Goal: Task Accomplishment & Management: Manage account settings

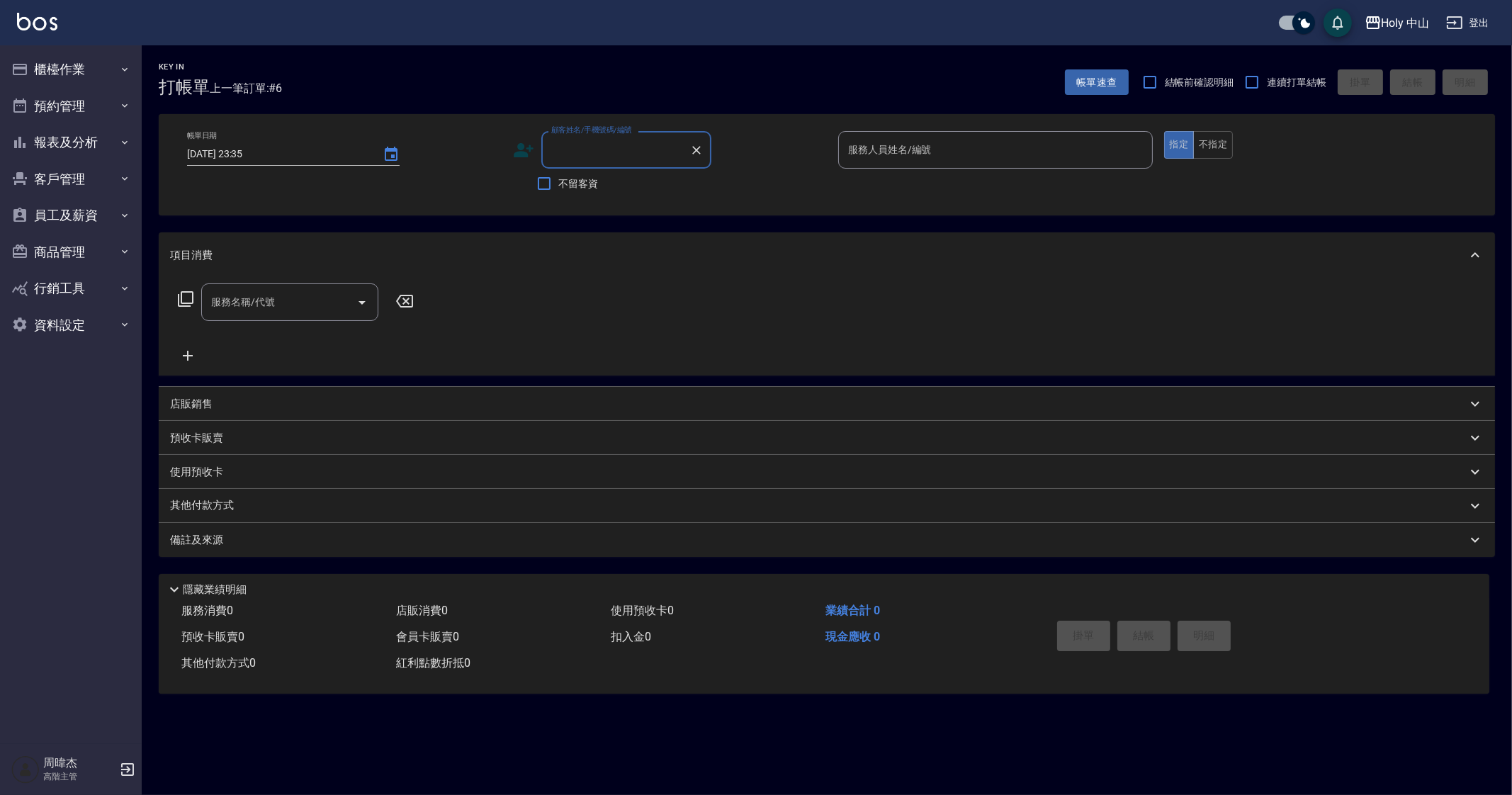
click at [1379, 26] on icon "button" at bounding box center [1373, 22] width 14 height 13
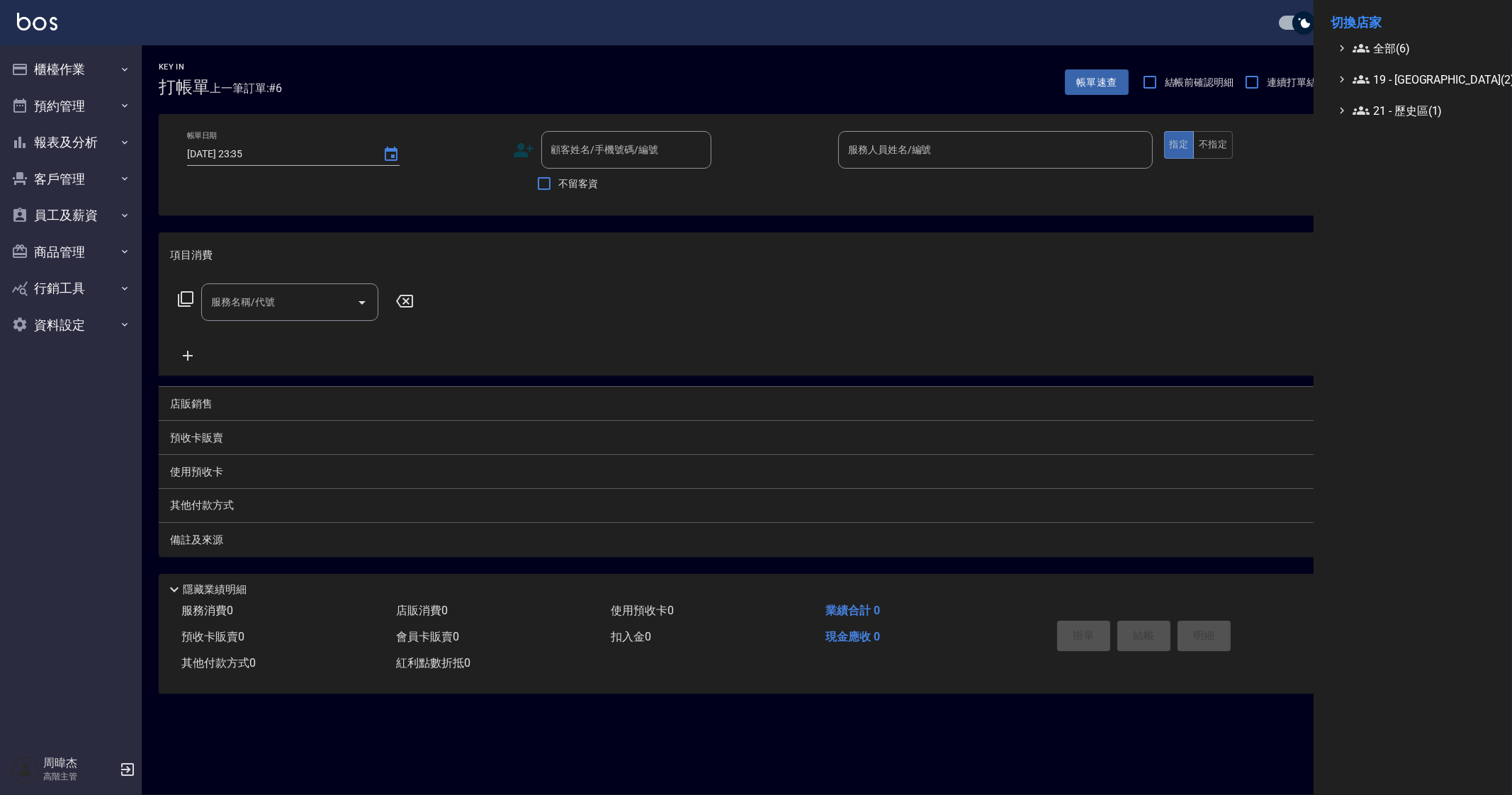
click at [1403, 71] on span "19 - 新城區(2)" at bounding box center [1421, 79] width 137 height 17
drag, startPoint x: 1406, startPoint y: 39, endPoint x: 1411, endPoint y: 54, distance: 15.8
click at [1407, 40] on span "全部(6)" at bounding box center [1421, 48] width 137 height 17
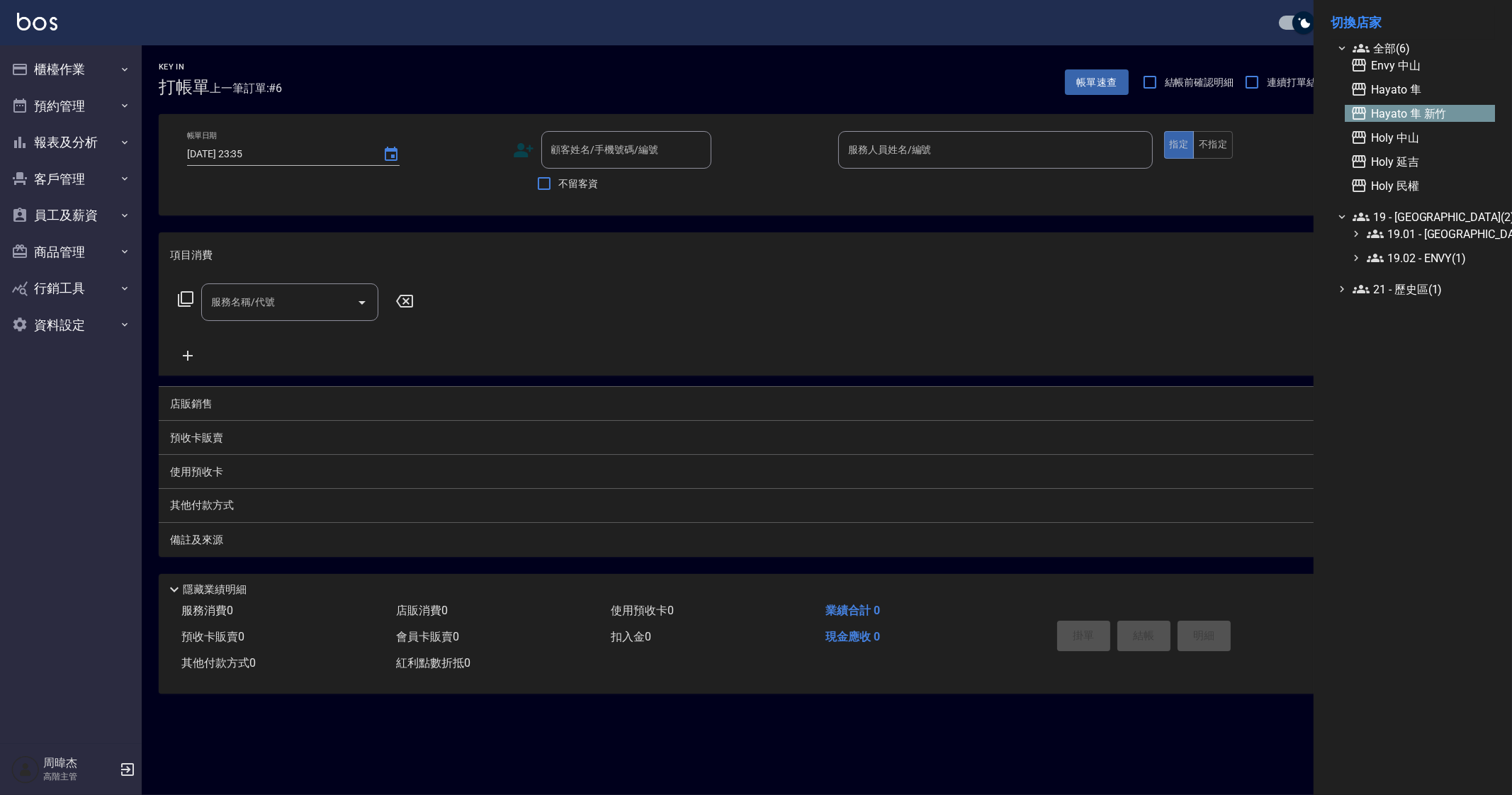
click at [1430, 122] on span "Hayato 隼 新竹" at bounding box center [1419, 113] width 139 height 17
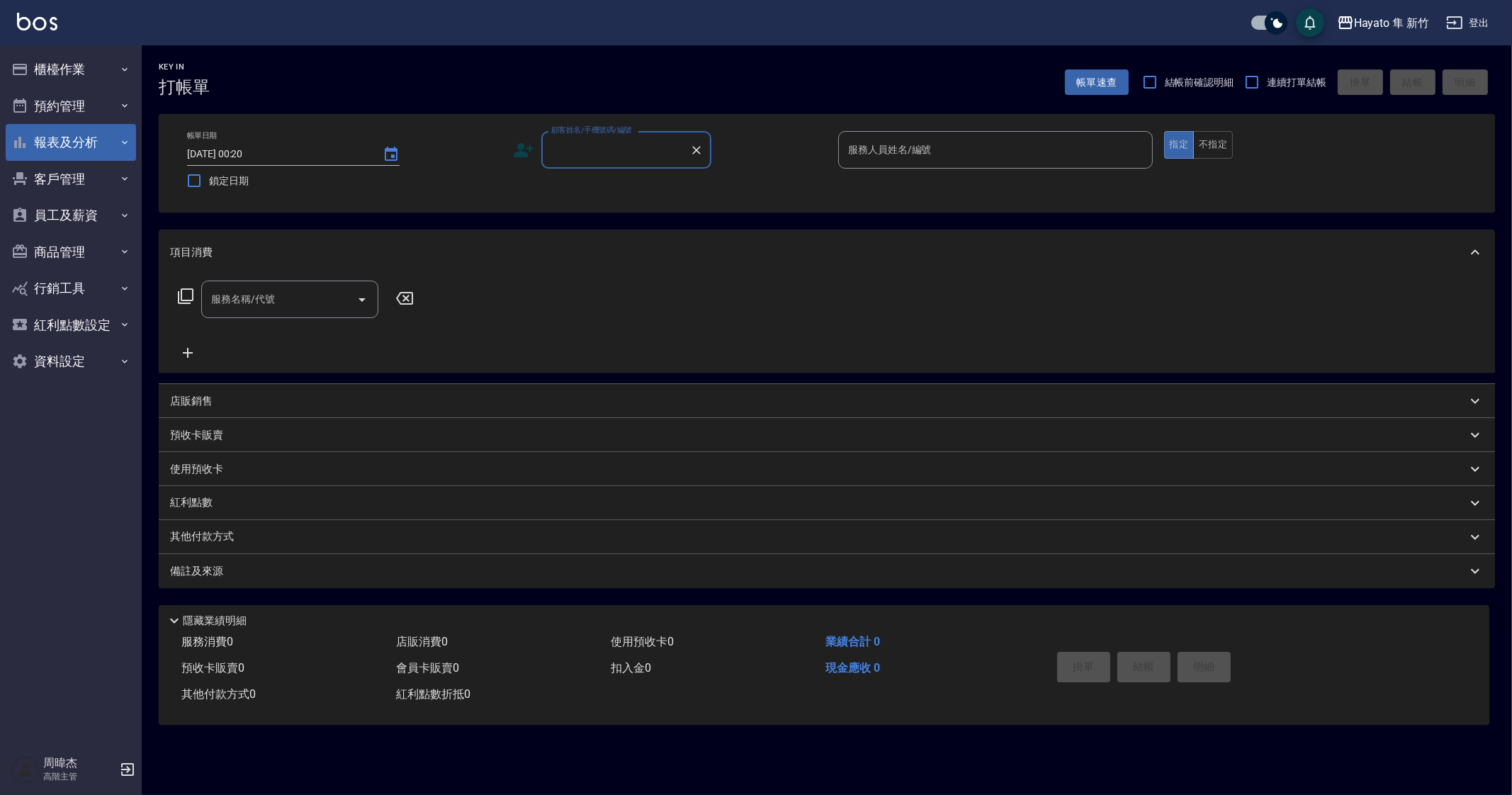
click at [78, 155] on button "報表及分析" at bounding box center [71, 142] width 130 height 37
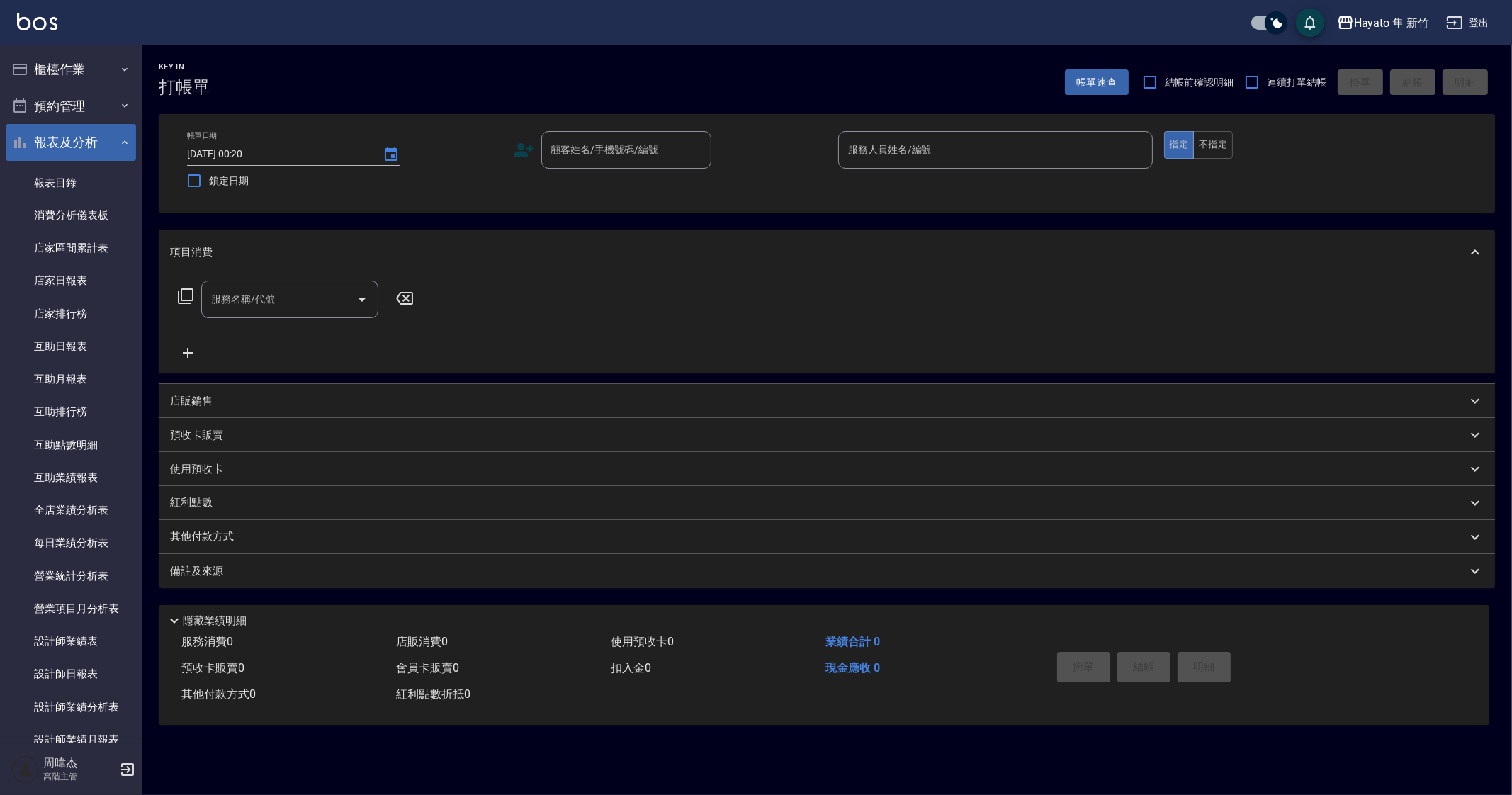
click at [71, 142] on button "報表及分析" at bounding box center [71, 142] width 130 height 37
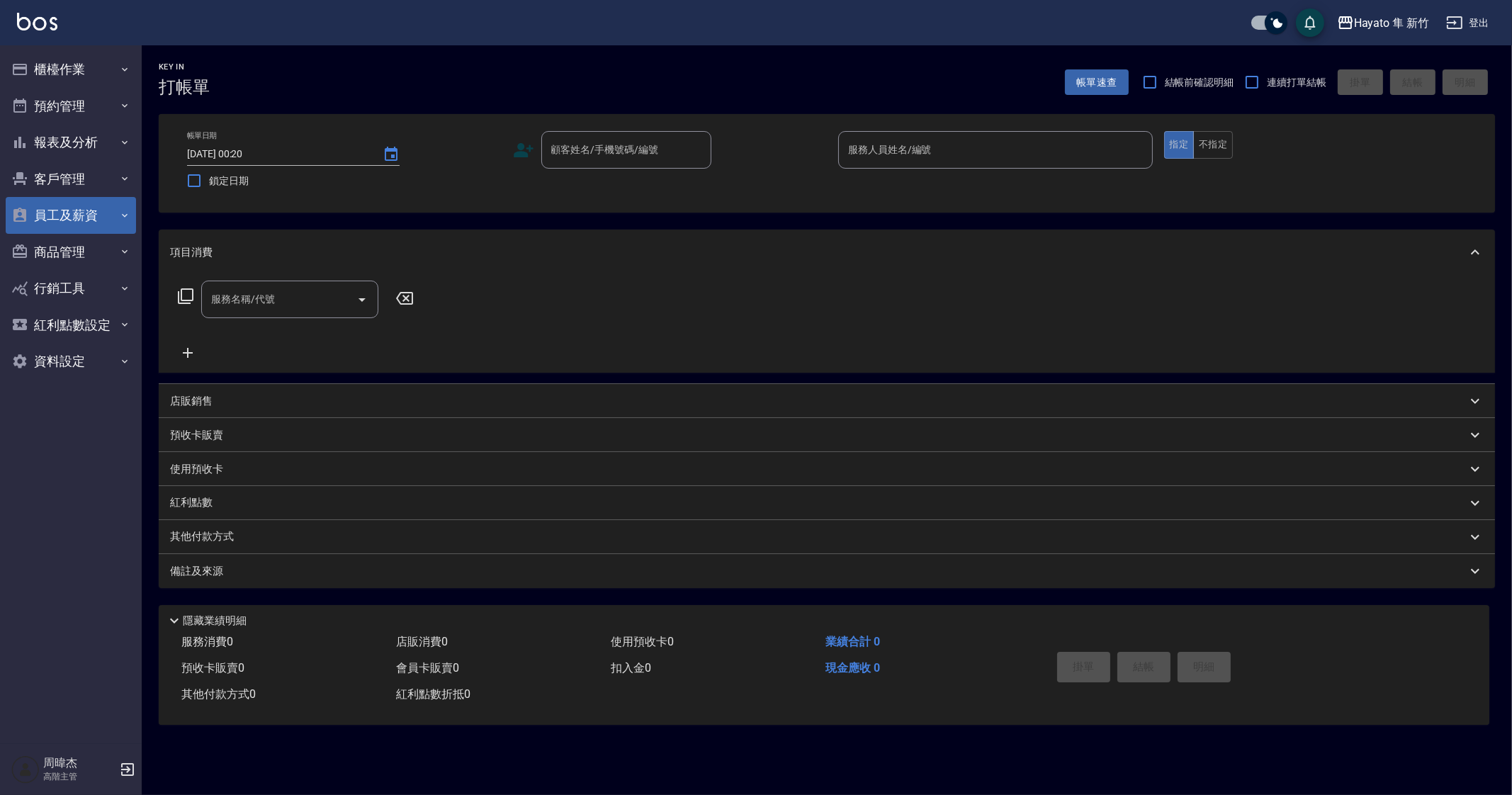
click at [92, 218] on button "員工及薪資" at bounding box center [71, 215] width 130 height 37
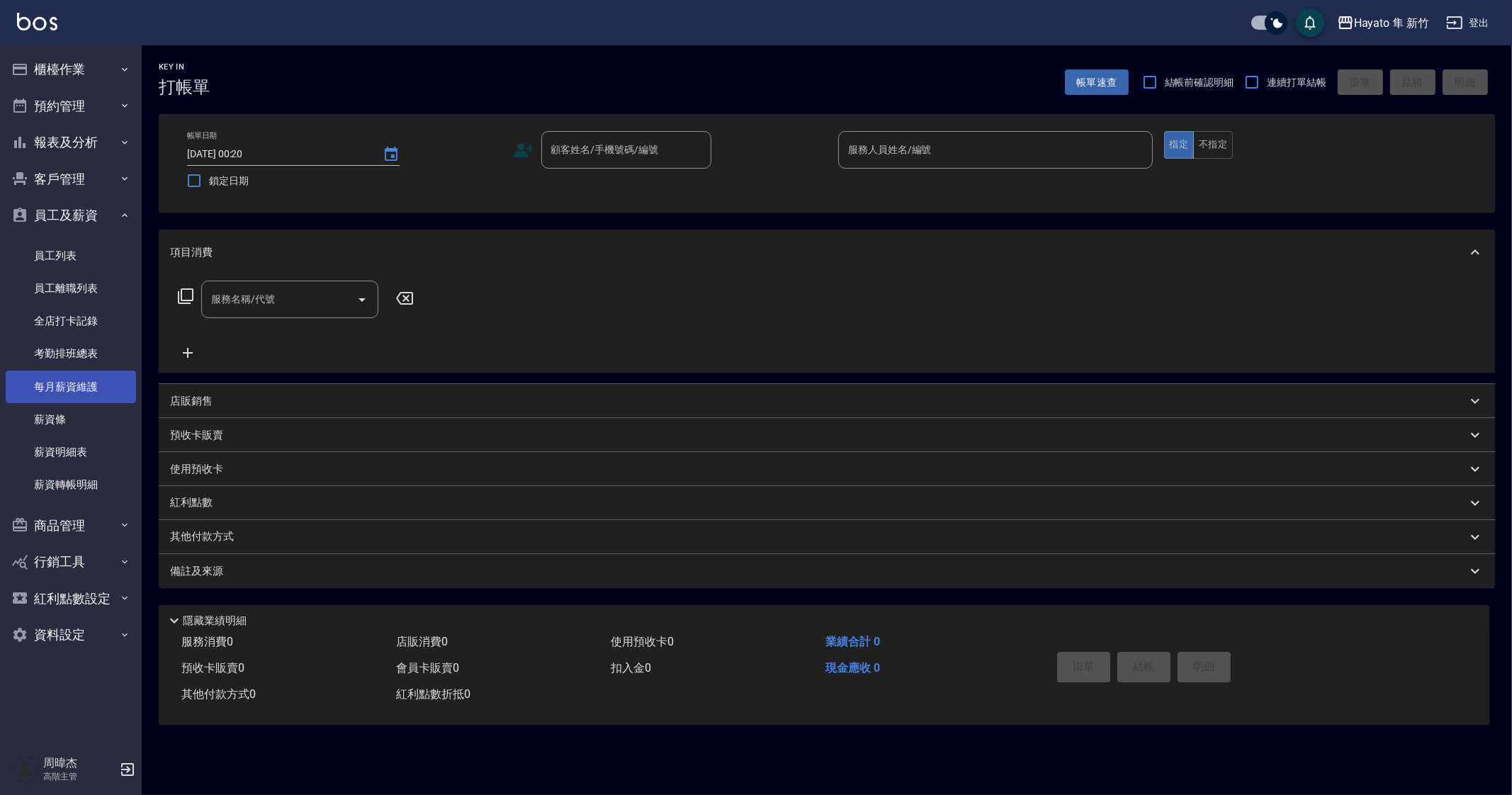
click at [76, 402] on link "每月薪資維護" at bounding box center [71, 387] width 130 height 32
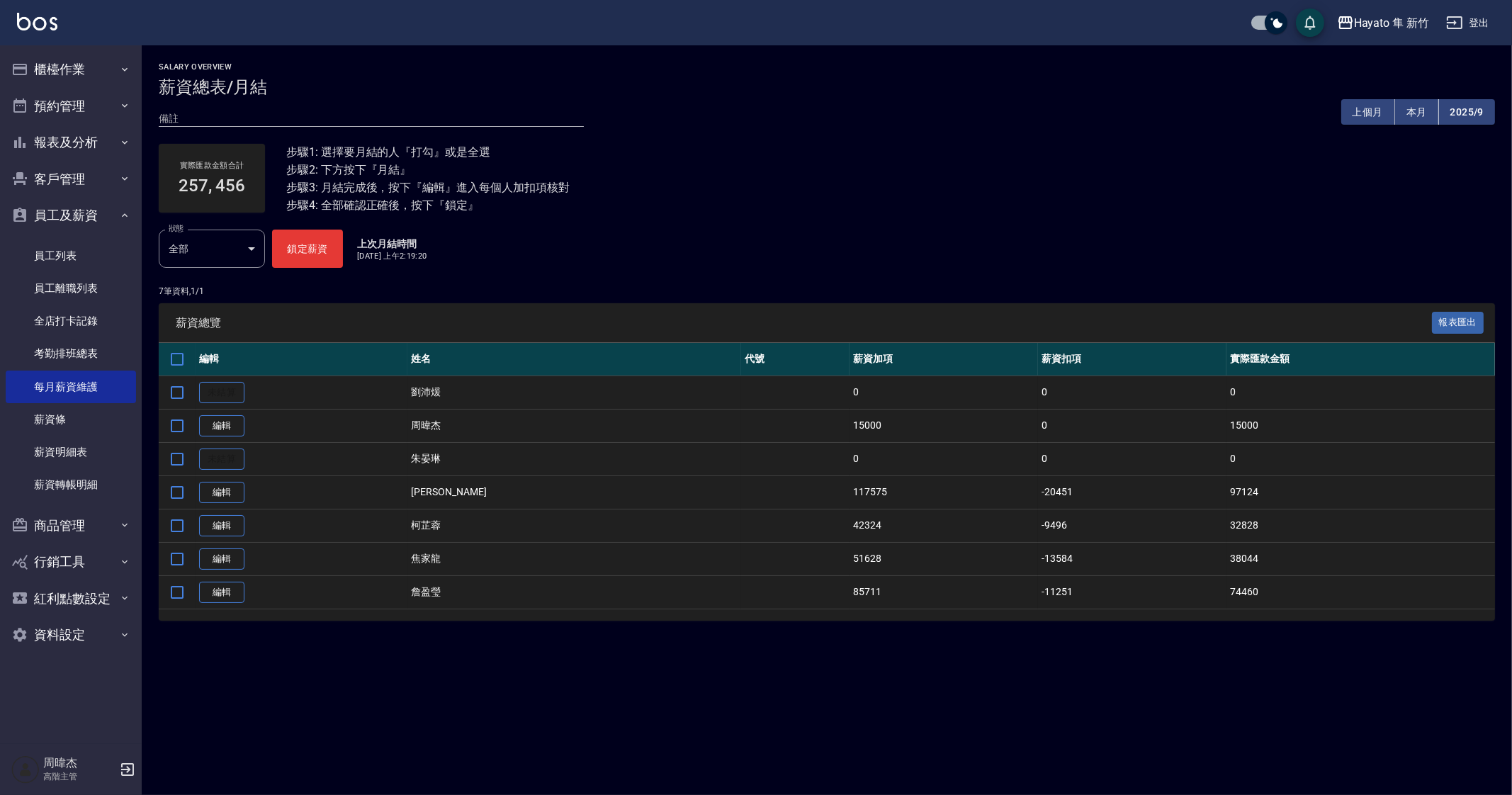
click at [518, 422] on td "周暐杰" at bounding box center [574, 425] width 333 height 33
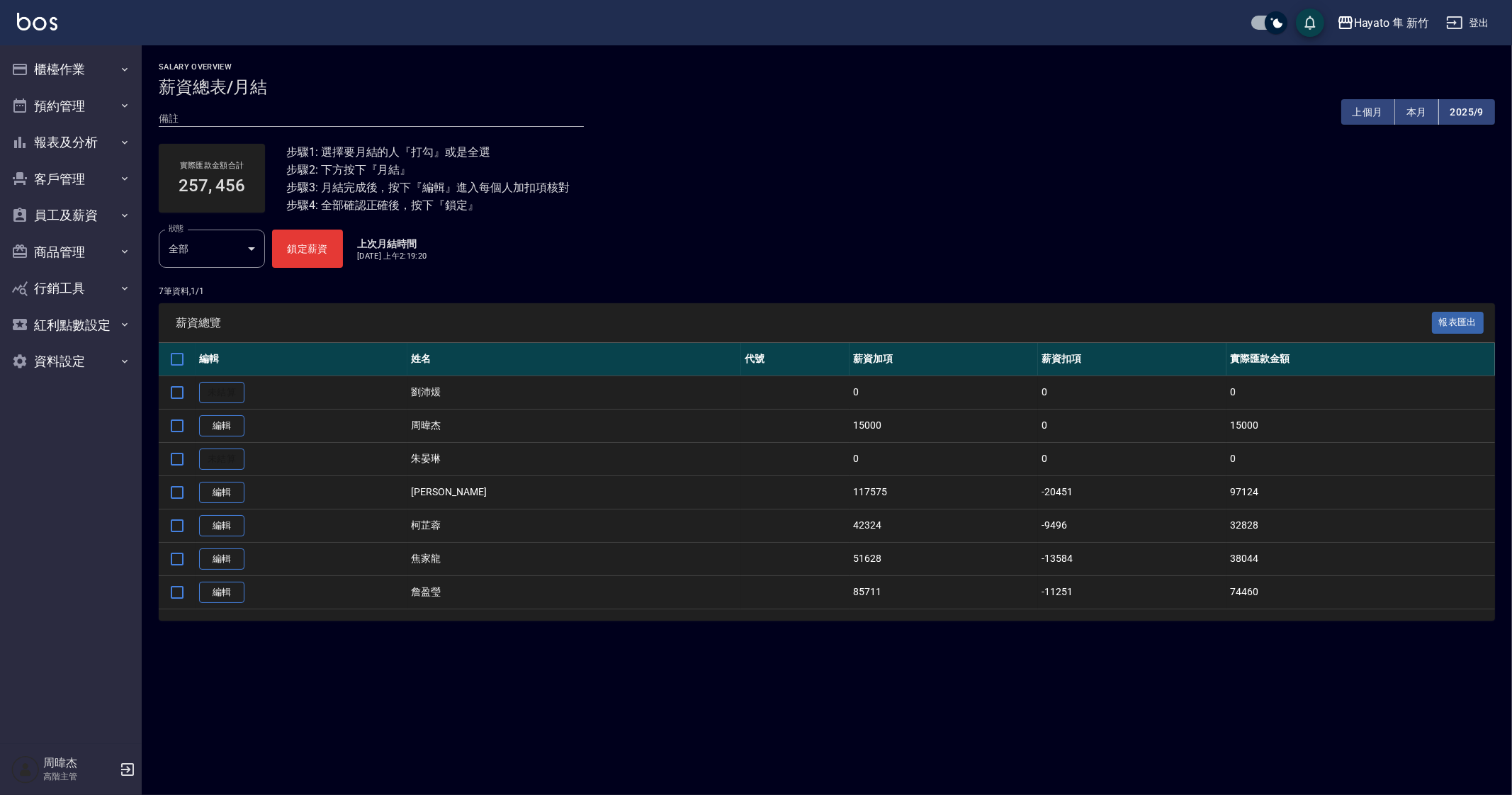
click at [379, 672] on div "Salary Overview 薪資總表/月結 備註 x 上個月 本月 2025/9 實際匯款金額合計 257, 456 步驟1: 選擇要月結的人『打勾』或是…" at bounding box center [756, 397] width 1512 height 795
click at [396, 651] on div "Salary Overview 薪資總表/月結 備註 x 上個月 本月 2025/9 實際匯款金額合計 257, 456 步驟1: 選擇要月結的人『打勾』或是…" at bounding box center [827, 349] width 1370 height 610
click at [1186, 697] on div "Salary Overview 薪資總表/月結 備註 x 上個月 本月 2025/9 實際匯款金額合計 257, 456 步驟1: 選擇要月結的人『打勾』或是…" at bounding box center [756, 397] width 1512 height 795
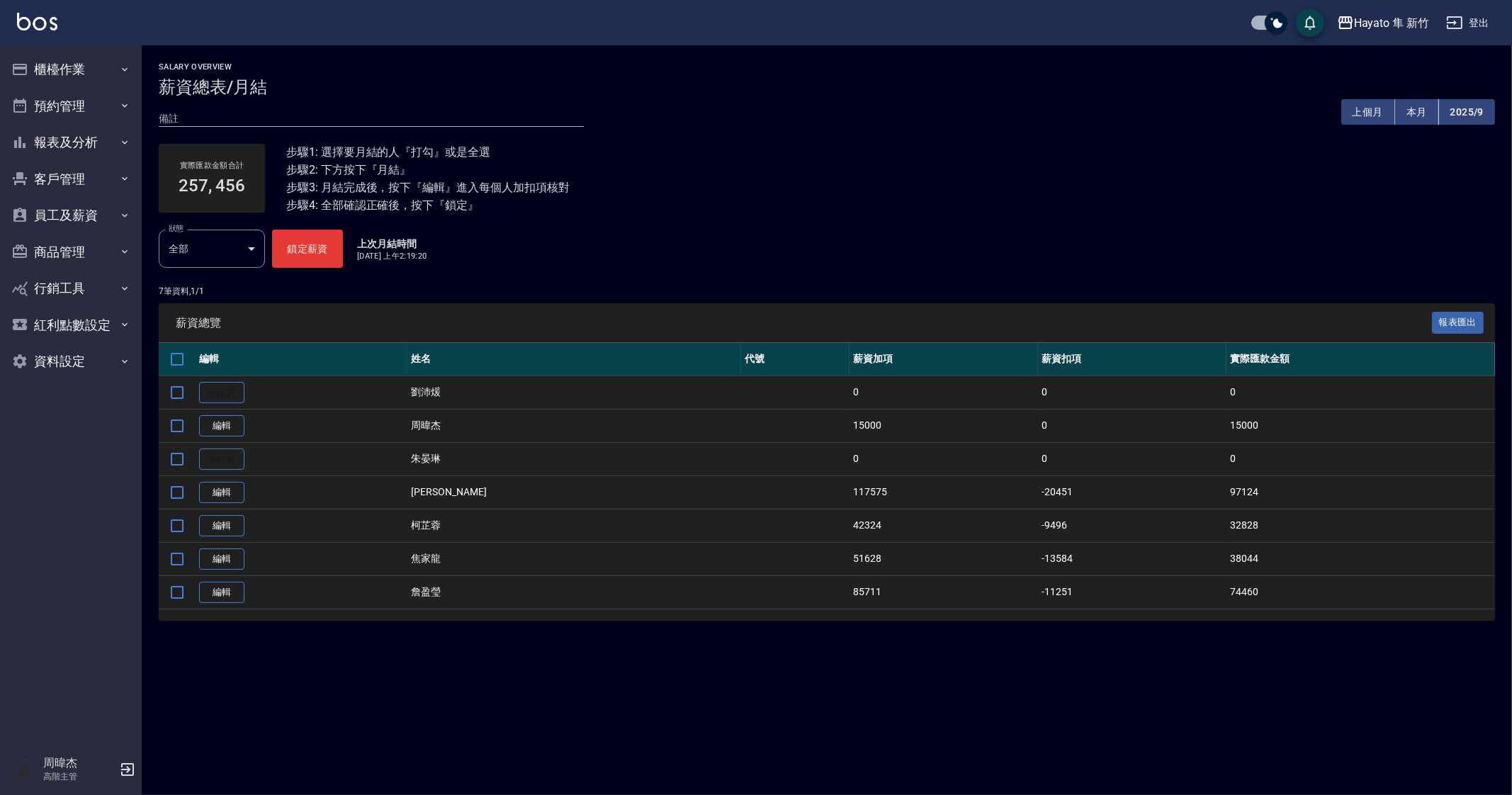
click at [546, 693] on div "Salary Overview 薪資總表/月結 備註 x 上個月 本月 2025/9 實際匯款金額合計 257, 456 步驟1: 選擇要月結的人『打勾』或是…" at bounding box center [756, 397] width 1512 height 795
click at [569, 698] on div "Salary Overview 薪資總表/月結 備註 x 上個月 本月 2025/9 實際匯款金額合計 257, 456 步驟1: 選擇要月結的人『打勾』或是…" at bounding box center [756, 397] width 1512 height 795
click at [1353, 689] on div "Salary Overview 薪資總表/月結 備註 x 上個月 本月 2025/9 實際匯款金額合計 257, 456 步驟1: 選擇要月結的人『打勾』或是…" at bounding box center [756, 397] width 1512 height 795
click at [1191, 724] on div "Salary Overview 薪資總表/月結 備註 x 上個月 本月 2025/9 實際匯款金額合計 257, 456 步驟1: 選擇要月結的人『打勾』或是…" at bounding box center [756, 397] width 1512 height 795
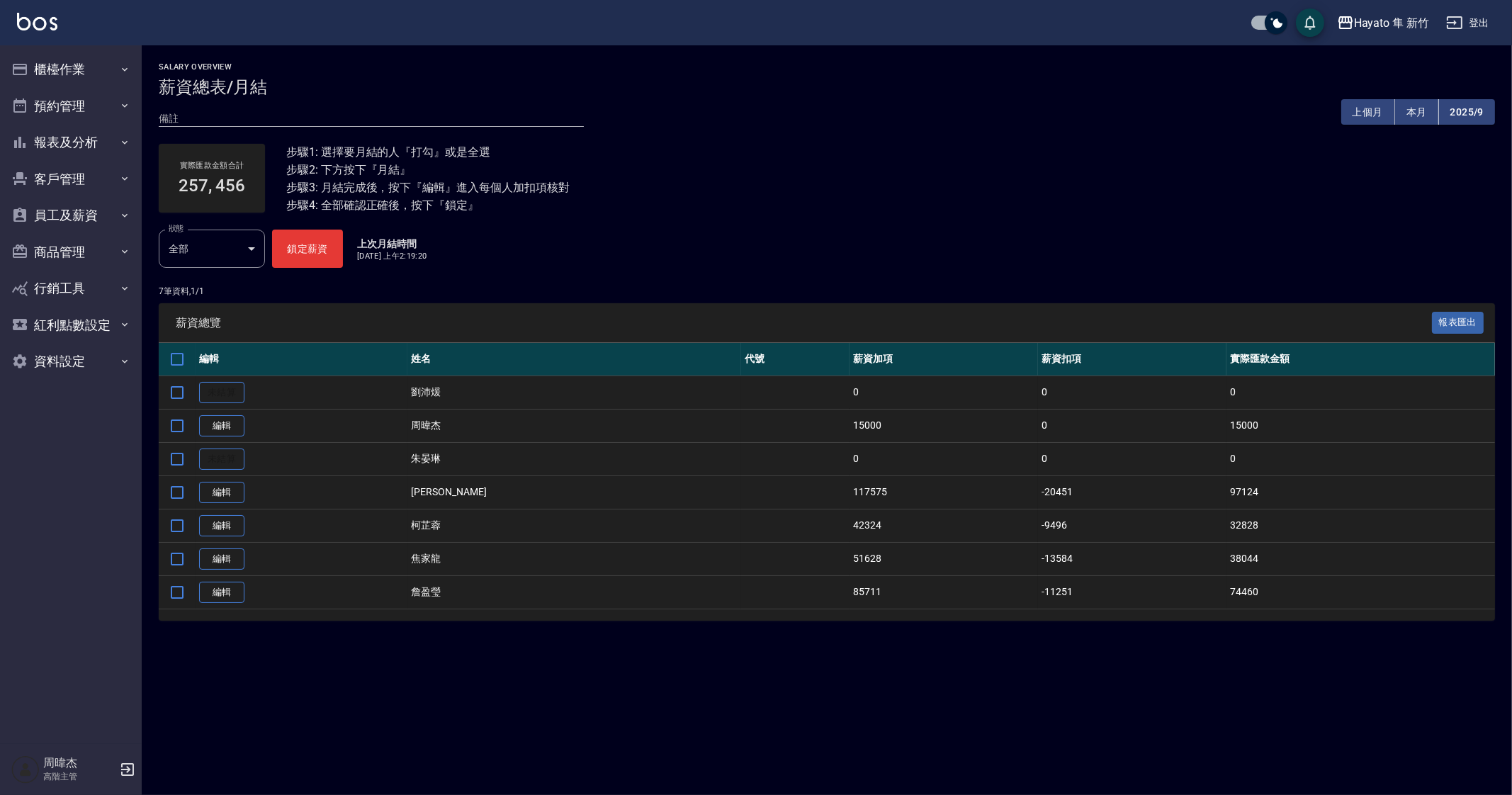
click at [979, 742] on div "Salary Overview 薪資總表/月結 備註 x 上個月 本月 2025/9 實際匯款金額合計 257, 456 步驟1: 選擇要月結的人『打勾』或是…" at bounding box center [756, 397] width 1512 height 795
click at [1065, 699] on div "Salary Overview 薪資總表/月結 備註 x 上個月 本月 2025/9 實際匯款金額合計 257, 456 步驟1: 選擇要月結的人『打勾』或是…" at bounding box center [756, 397] width 1512 height 795
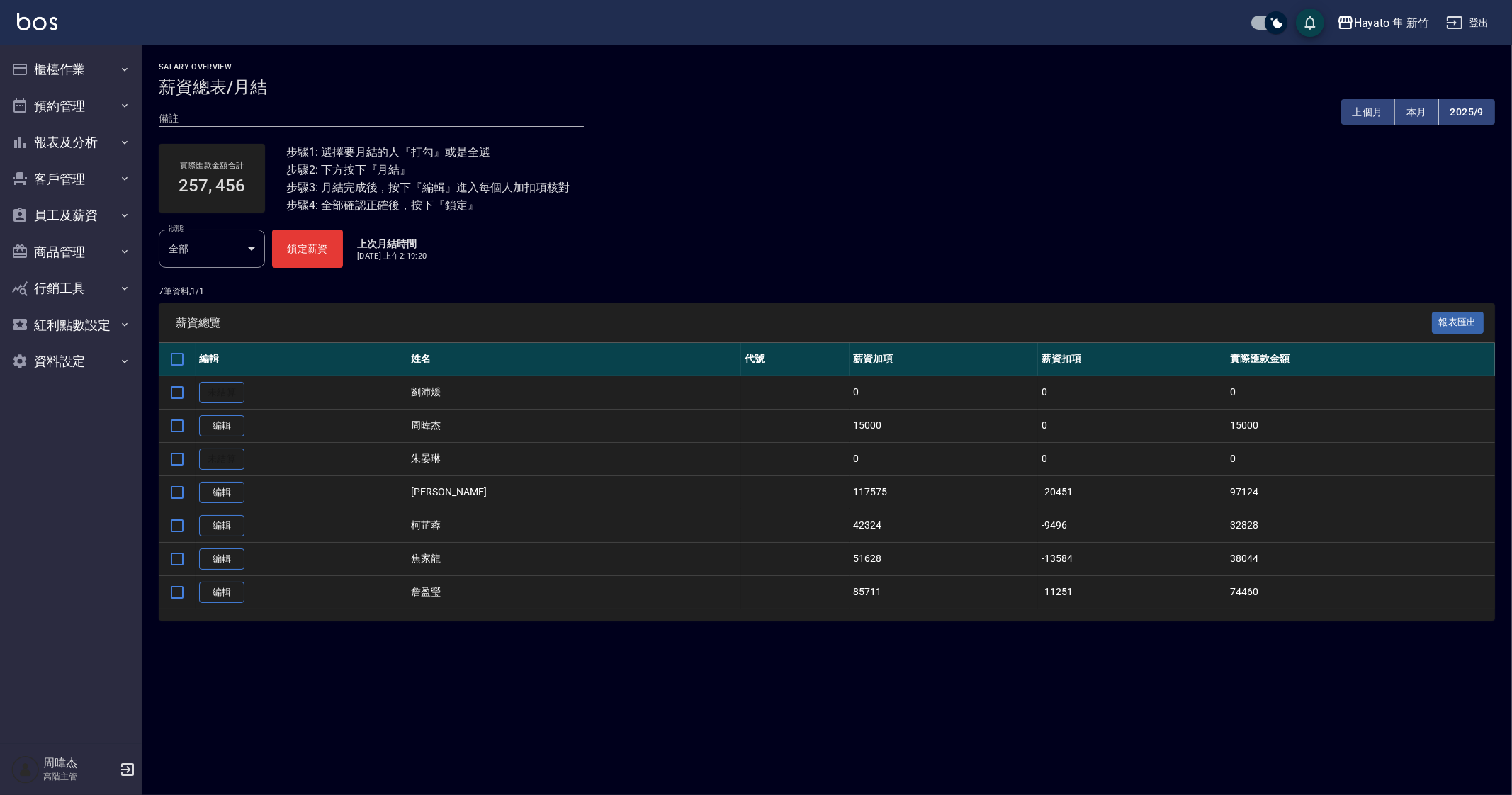
click at [1098, 710] on div "Salary Overview 薪資總表/月結 備註 x 上個月 本月 2025/9 實際匯款金額合計 257, 456 步驟1: 選擇要月結的人『打勾』或是…" at bounding box center [756, 397] width 1512 height 795
click at [1067, 724] on div "Salary Overview 薪資總表/月結 備註 x 上個月 本月 2025/9 實際匯款金額合計 257, 456 步驟1: 選擇要月結的人『打勾』或是…" at bounding box center [756, 397] width 1512 height 795
click at [212, 497] on link "編輯" at bounding box center [221, 493] width 45 height 22
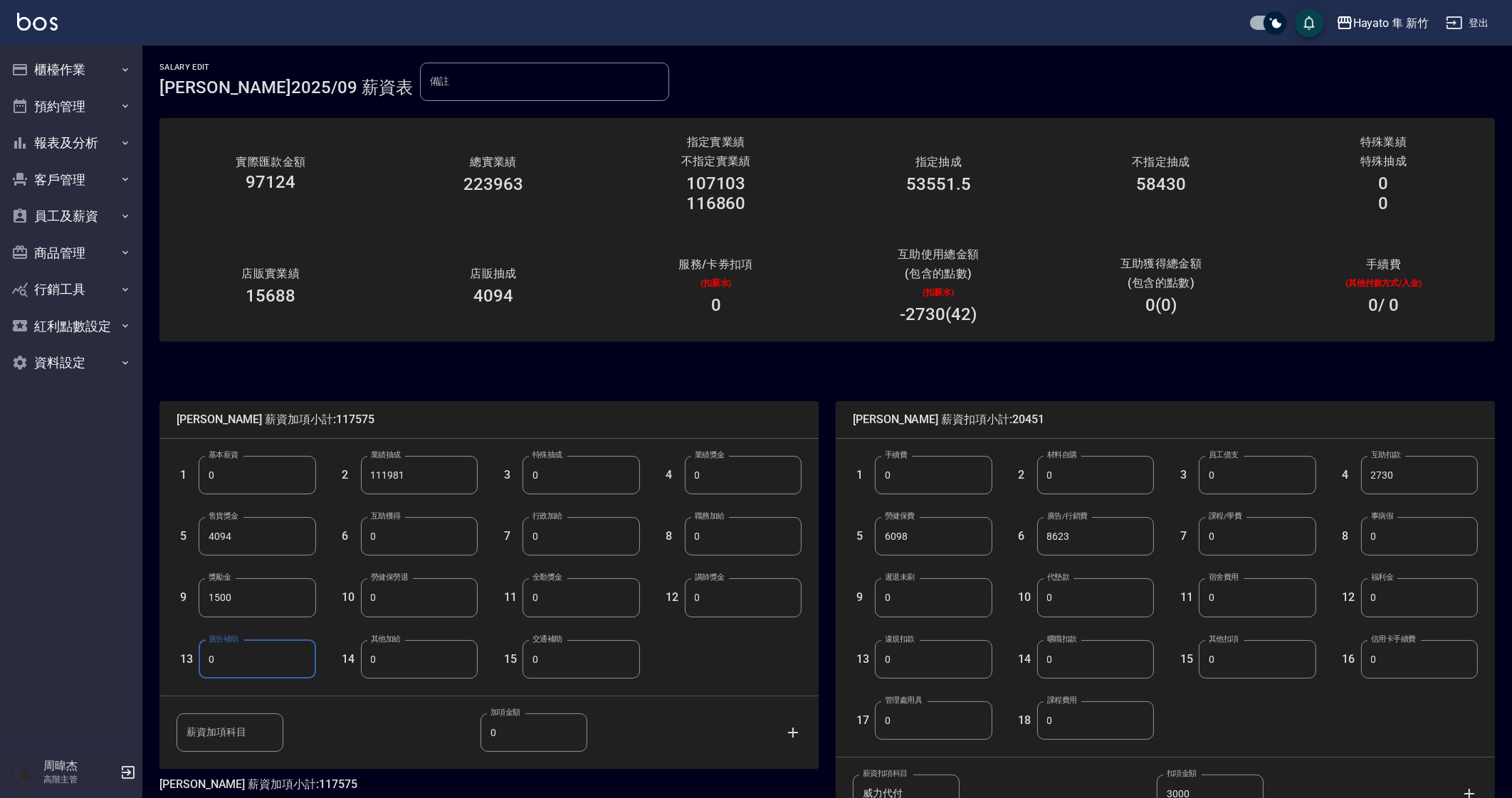
click at [228, 661] on input "0" at bounding box center [257, 659] width 117 height 38
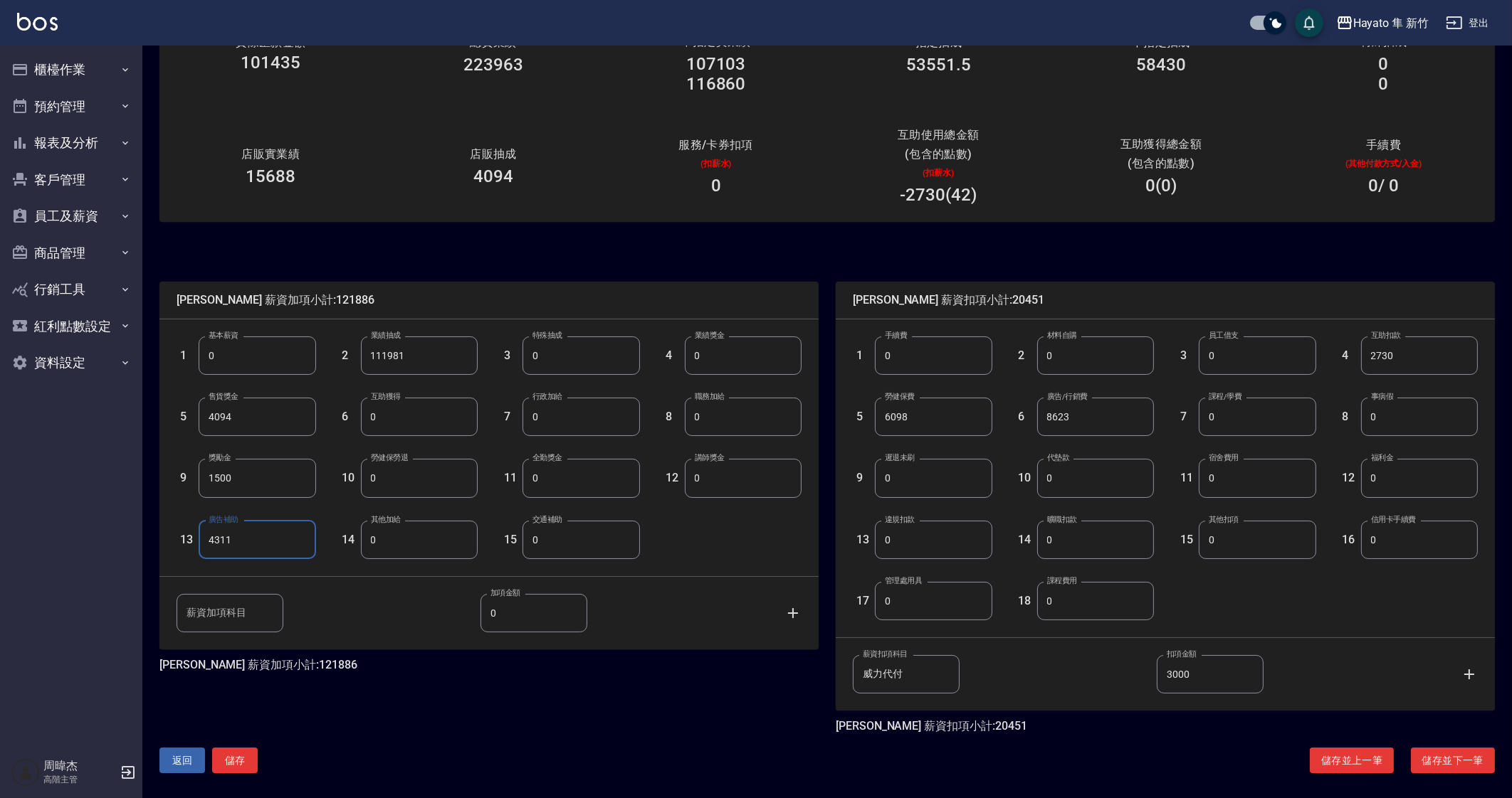
scroll to position [125, 0]
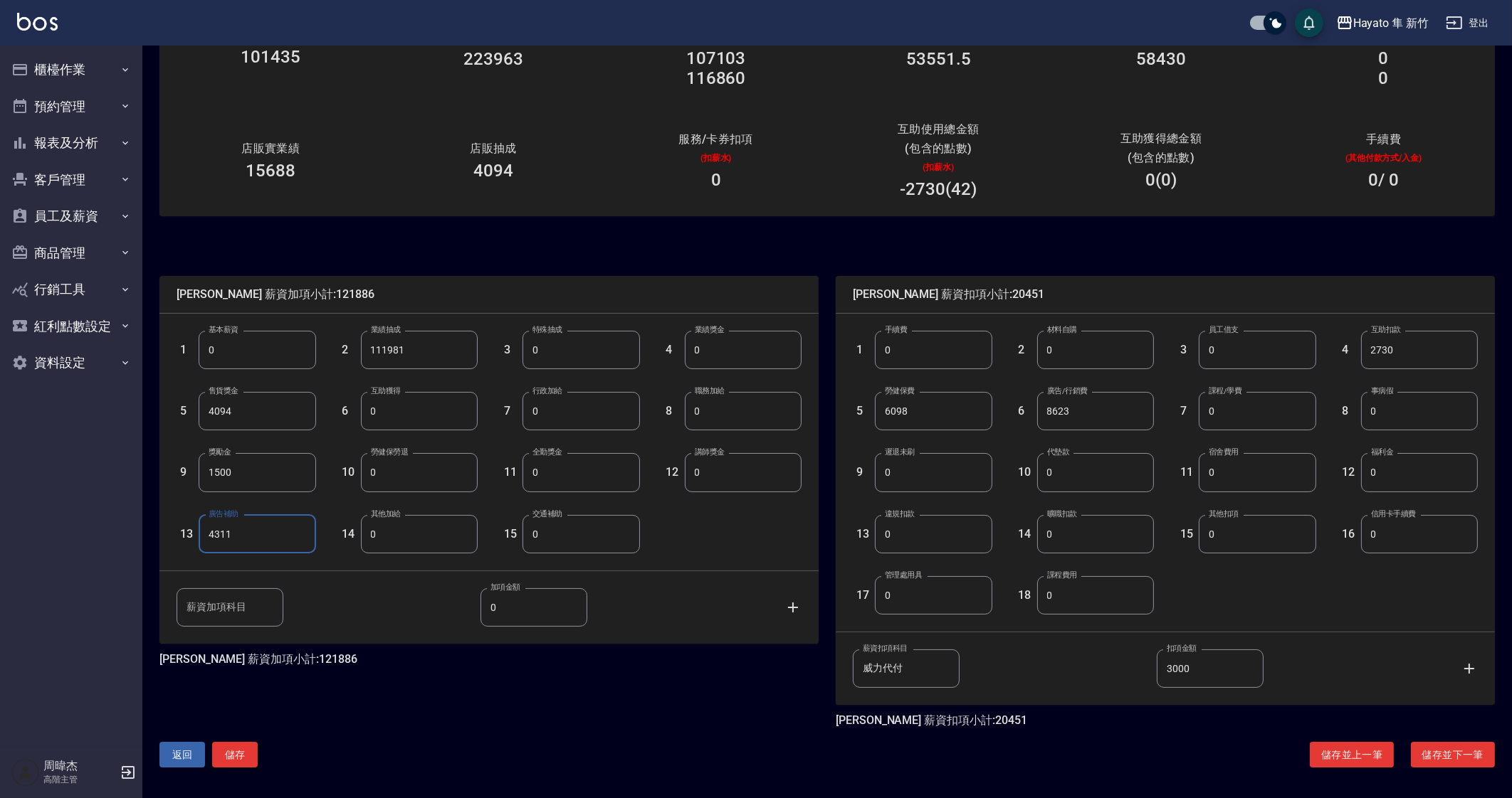
type input "4311"
click at [242, 751] on button "儲存" at bounding box center [234, 755] width 45 height 26
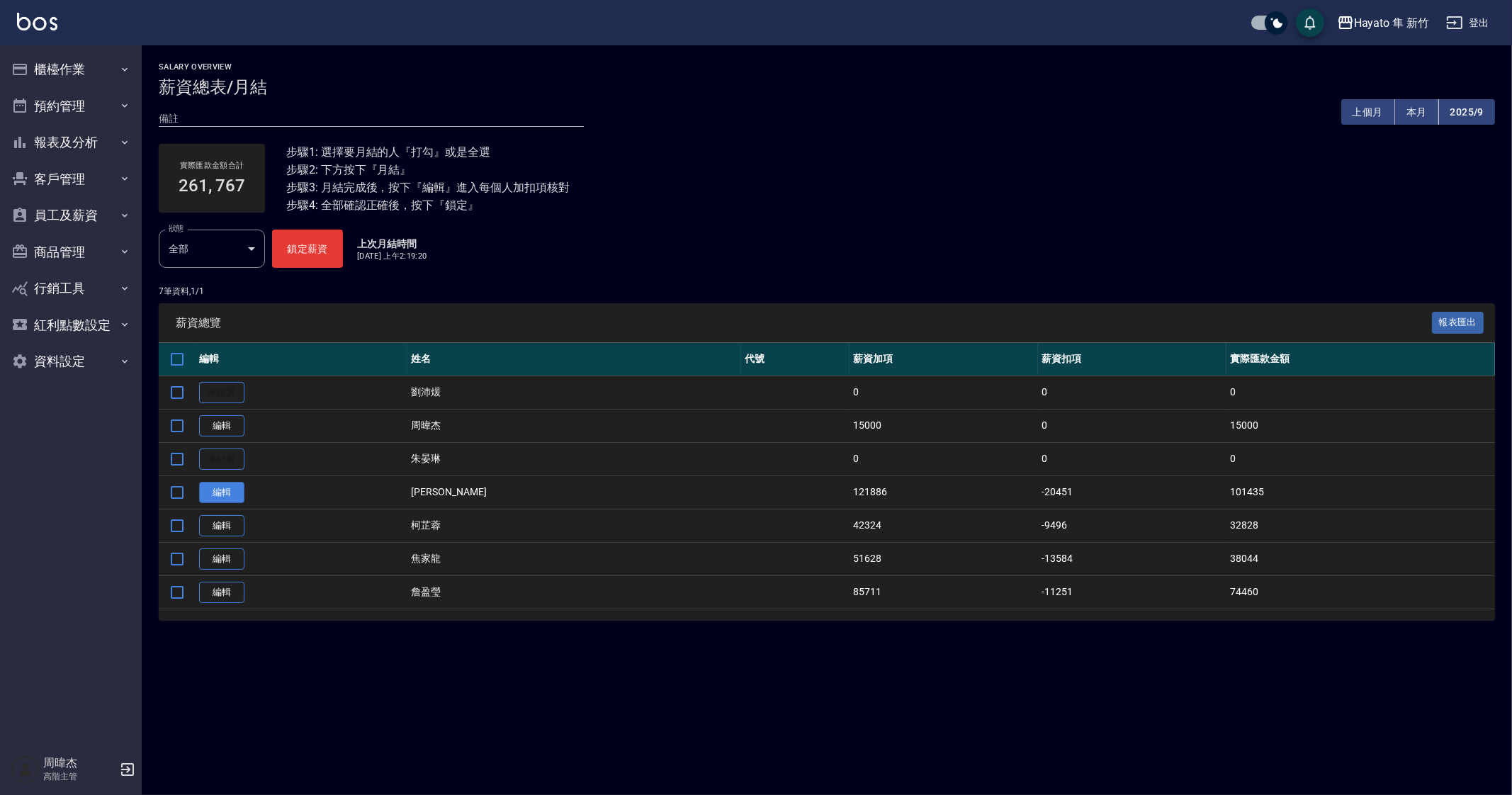
click at [232, 491] on link "編輯" at bounding box center [221, 493] width 45 height 22
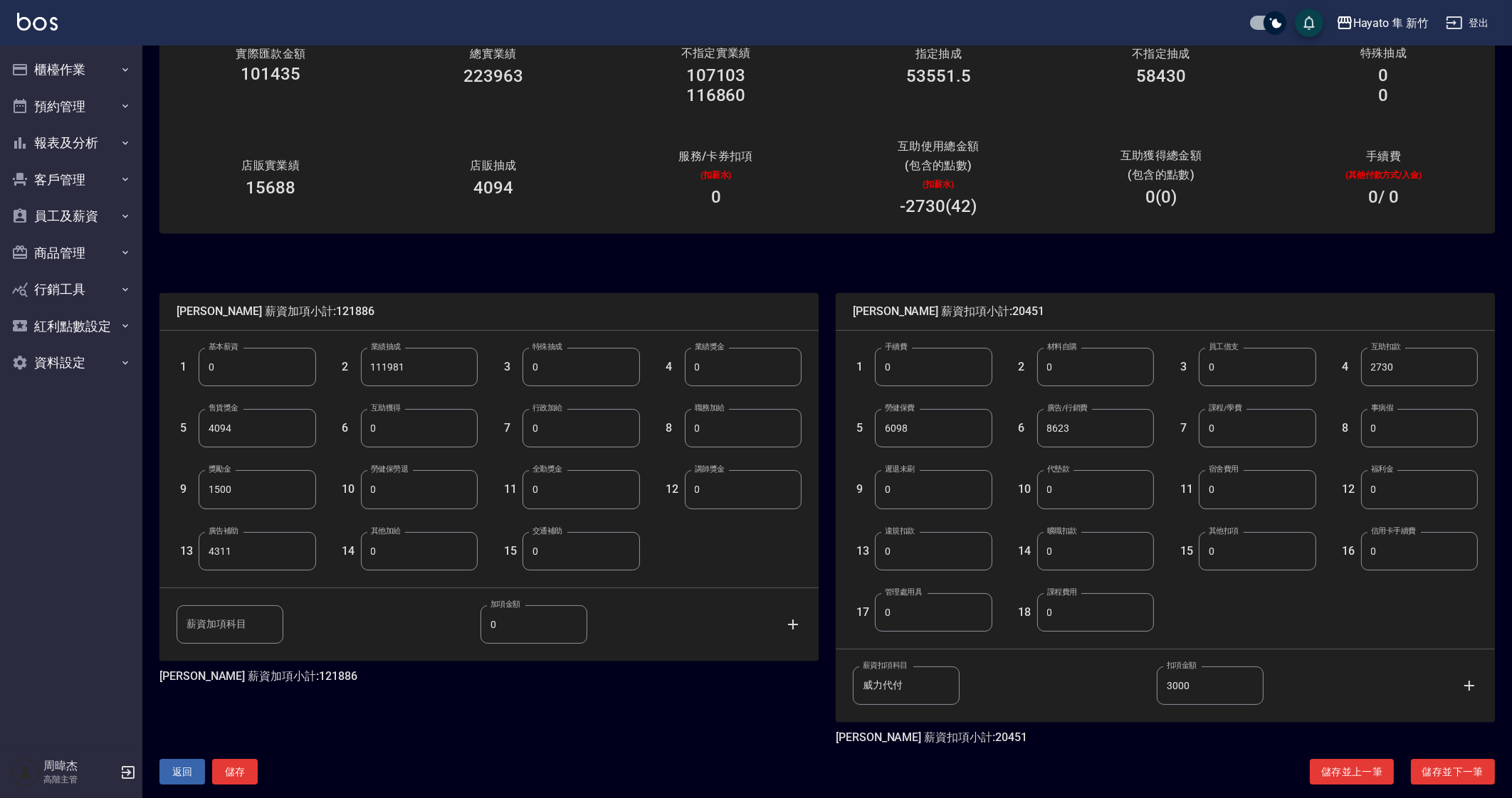
scroll to position [125, 0]
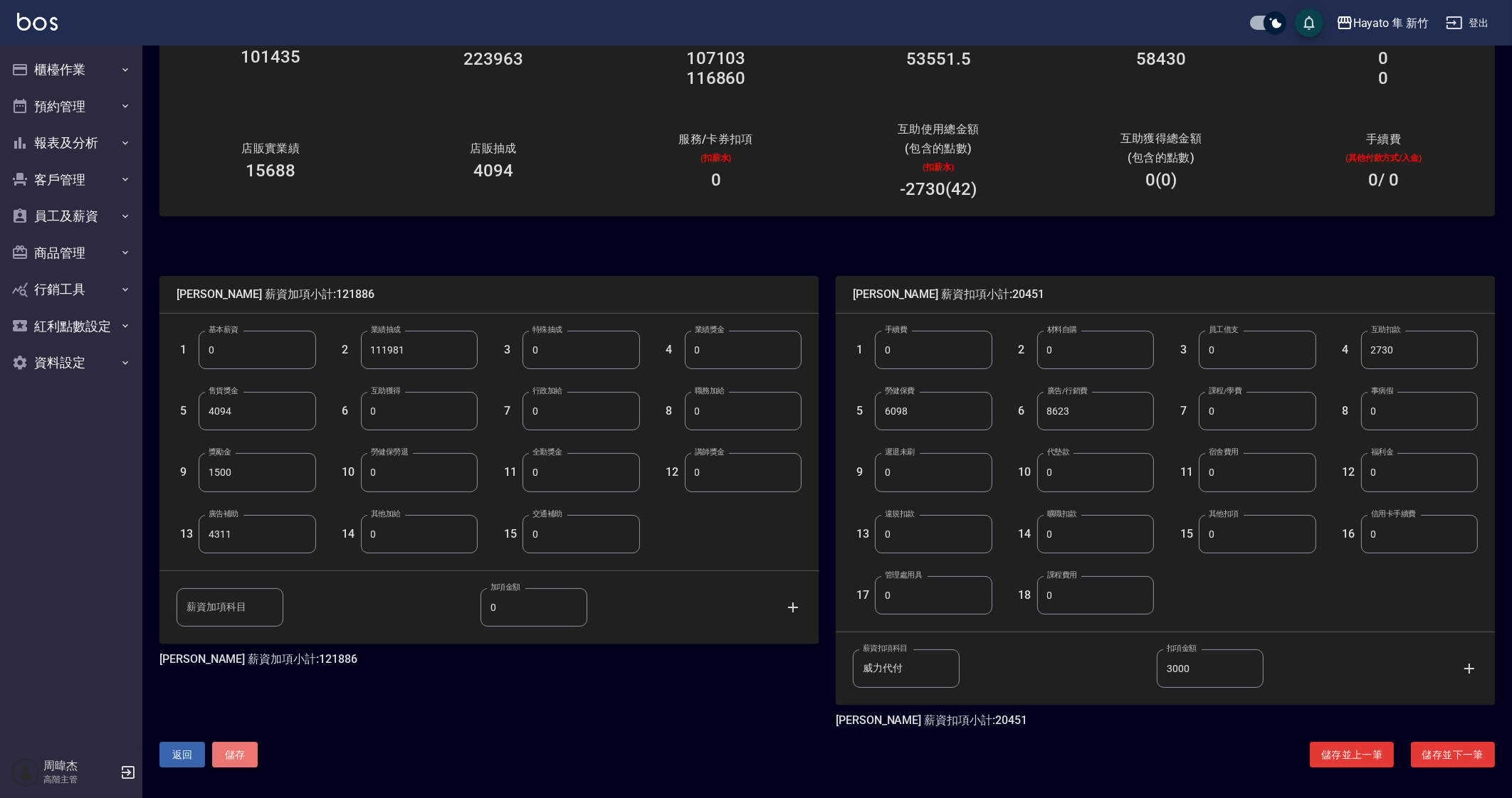
click at [231, 753] on button "儲存" at bounding box center [234, 755] width 45 height 26
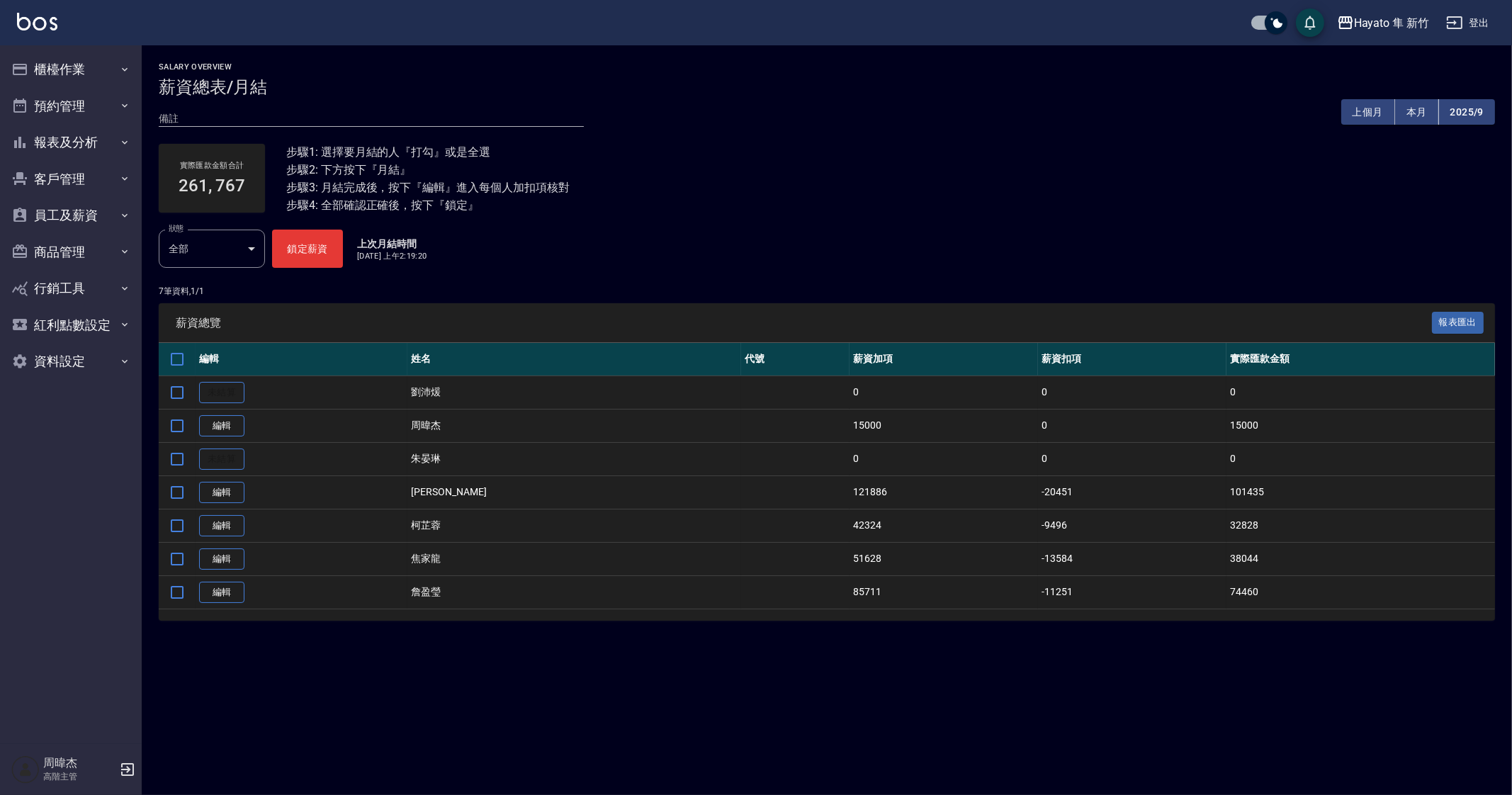
click at [506, 611] on div at bounding box center [827, 615] width 1336 height 11
click at [222, 522] on link "編輯" at bounding box center [221, 526] width 45 height 22
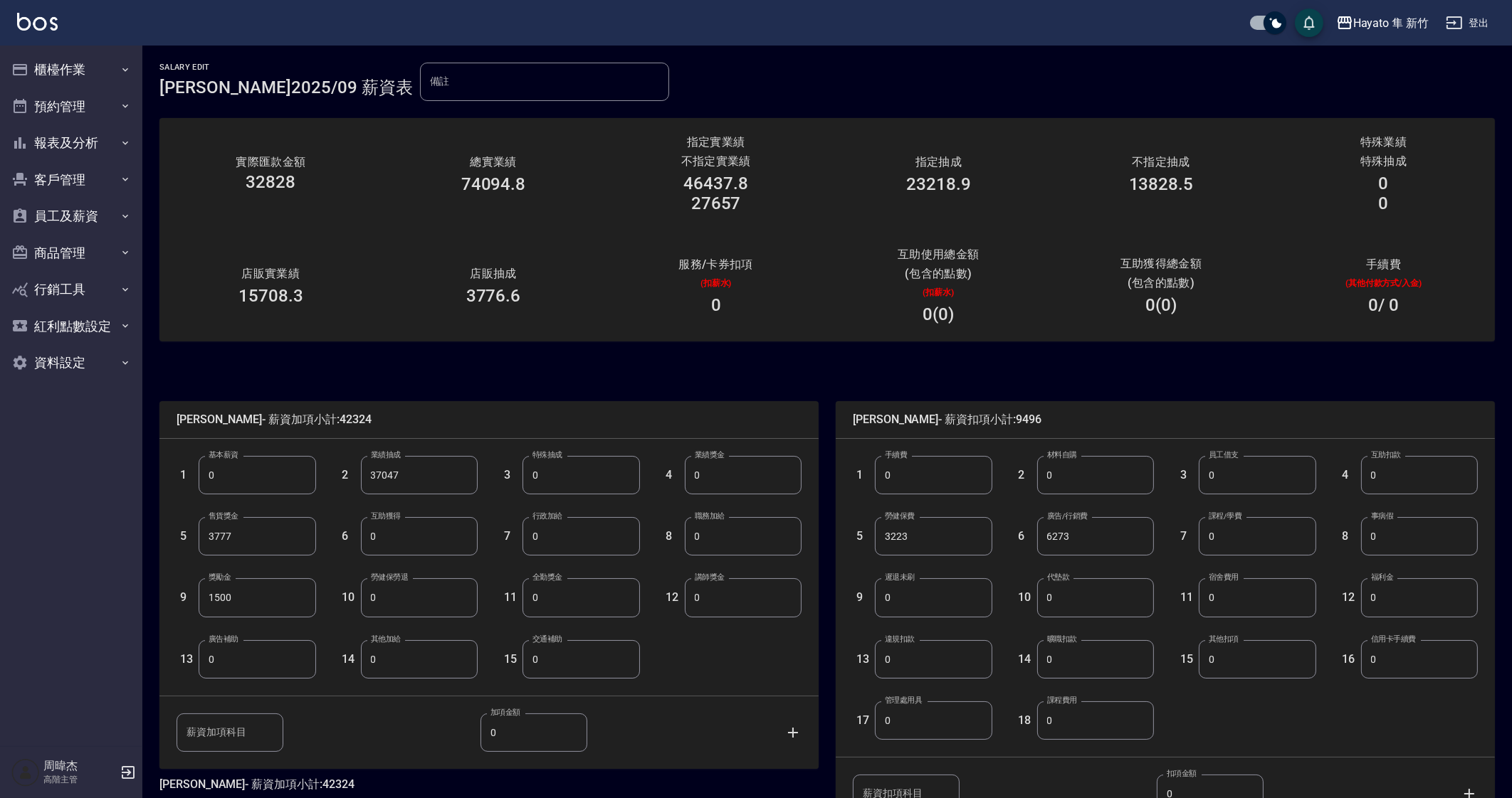
click at [246, 662] on input "0" at bounding box center [257, 659] width 117 height 38
type input "1254"
click at [336, 629] on div "14 其他加給 0 其他加給" at bounding box center [397, 649] width 162 height 61
click at [271, 615] on input "1500" at bounding box center [257, 597] width 117 height 38
click at [271, 599] on input "1500" at bounding box center [257, 597] width 117 height 38
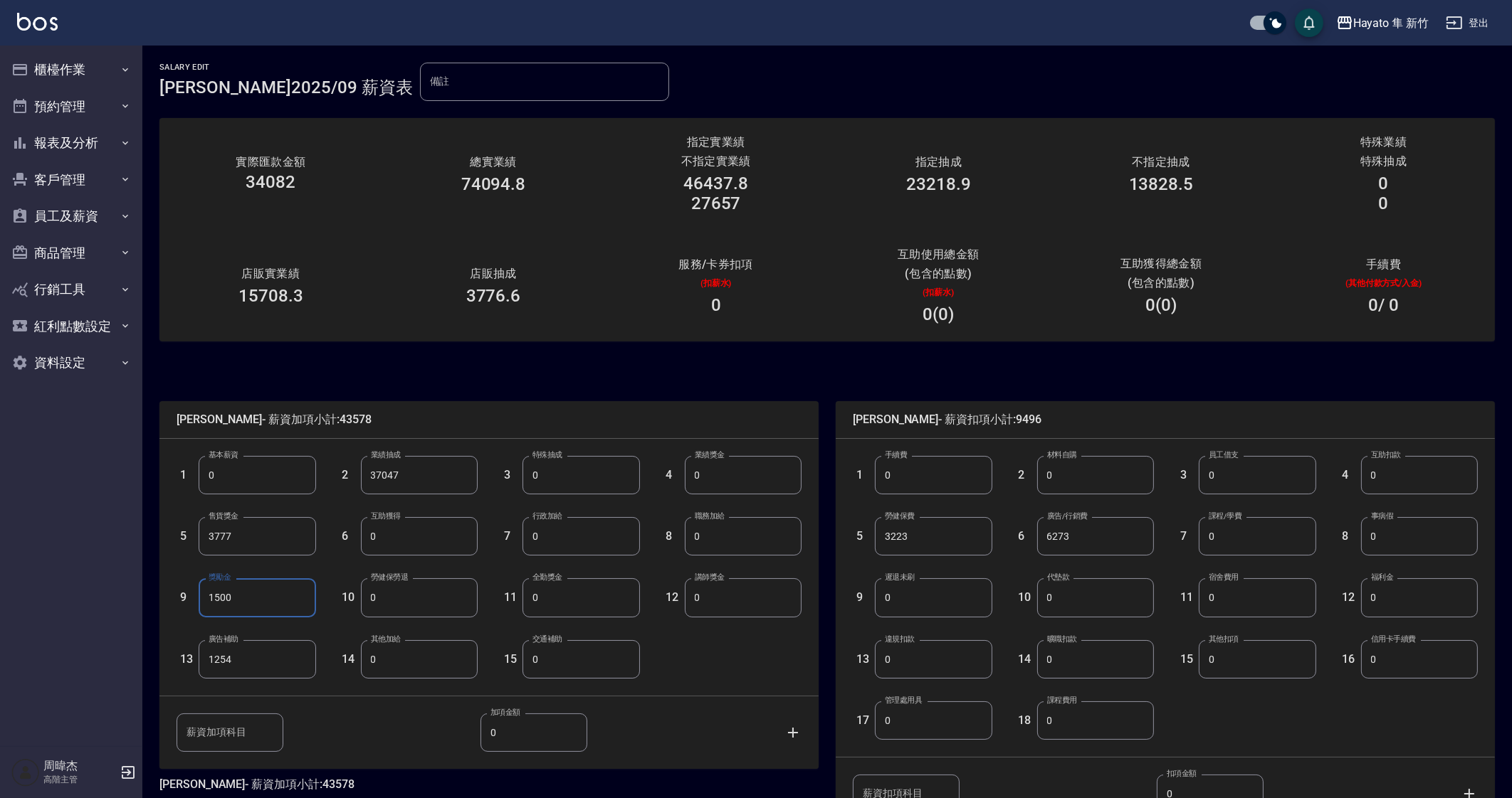
click at [271, 599] on input "1500" at bounding box center [257, 597] width 117 height 38
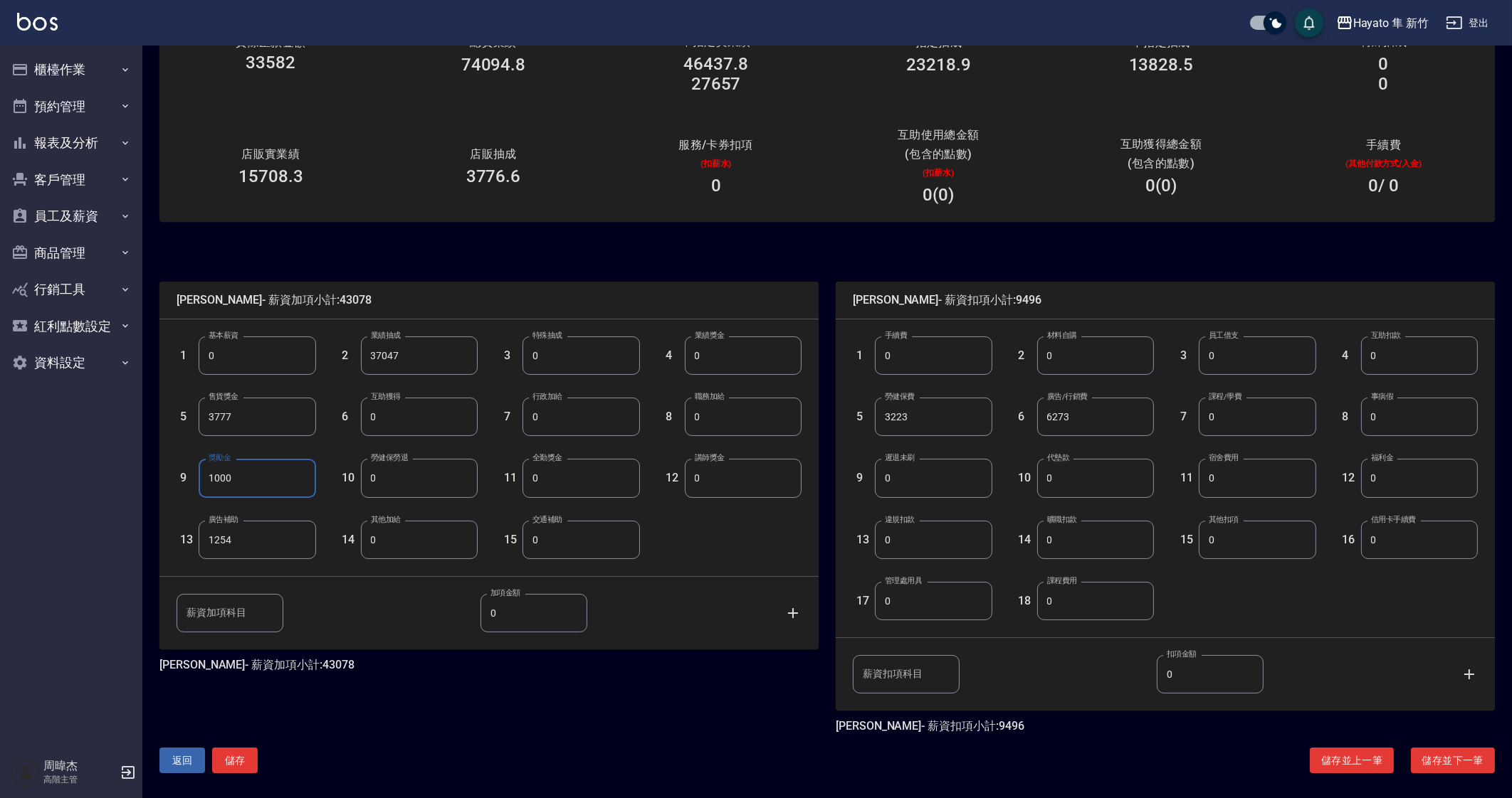
scroll to position [125, 0]
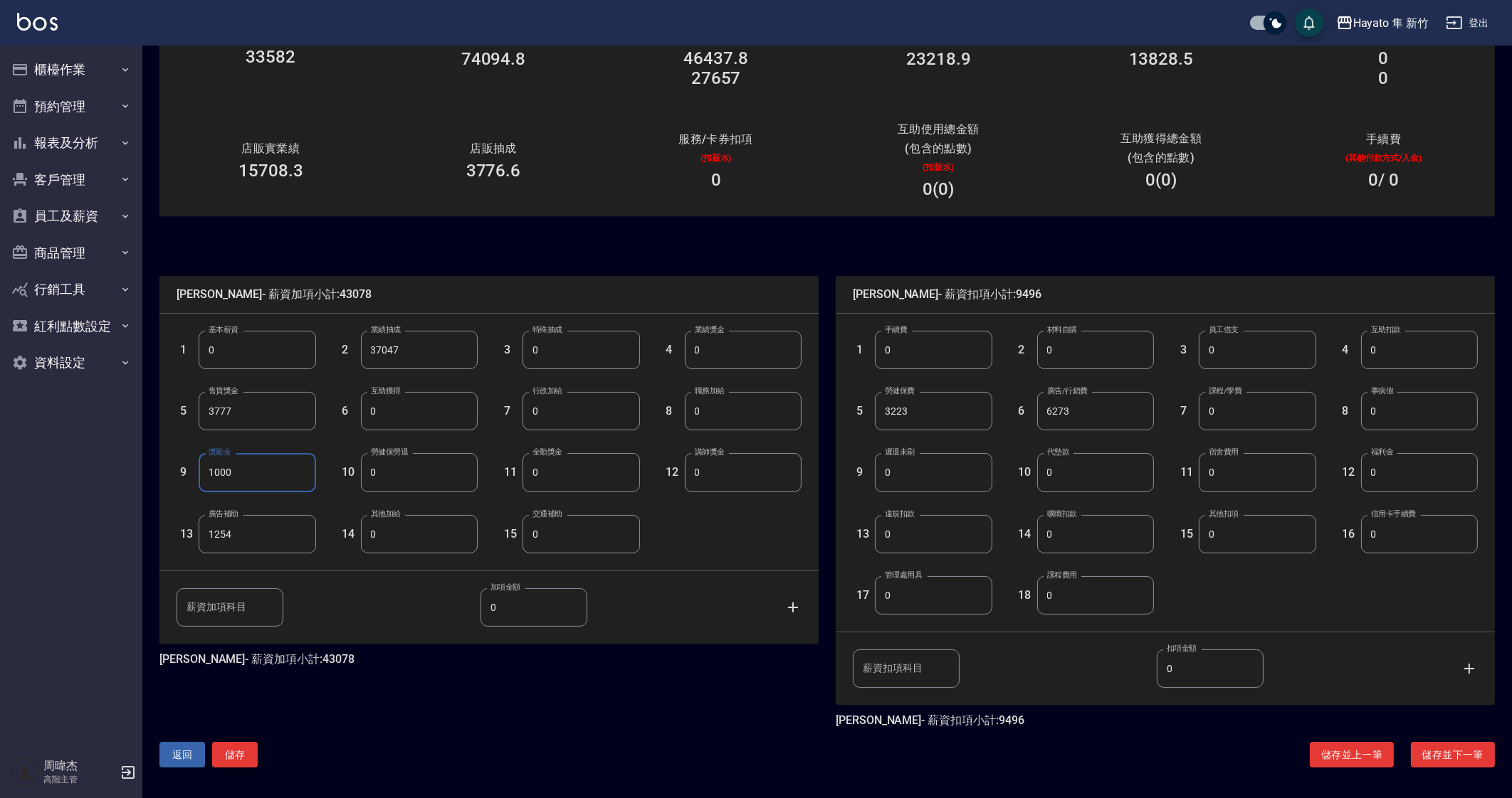
type input "1000"
click at [225, 755] on button "儲存" at bounding box center [234, 755] width 45 height 26
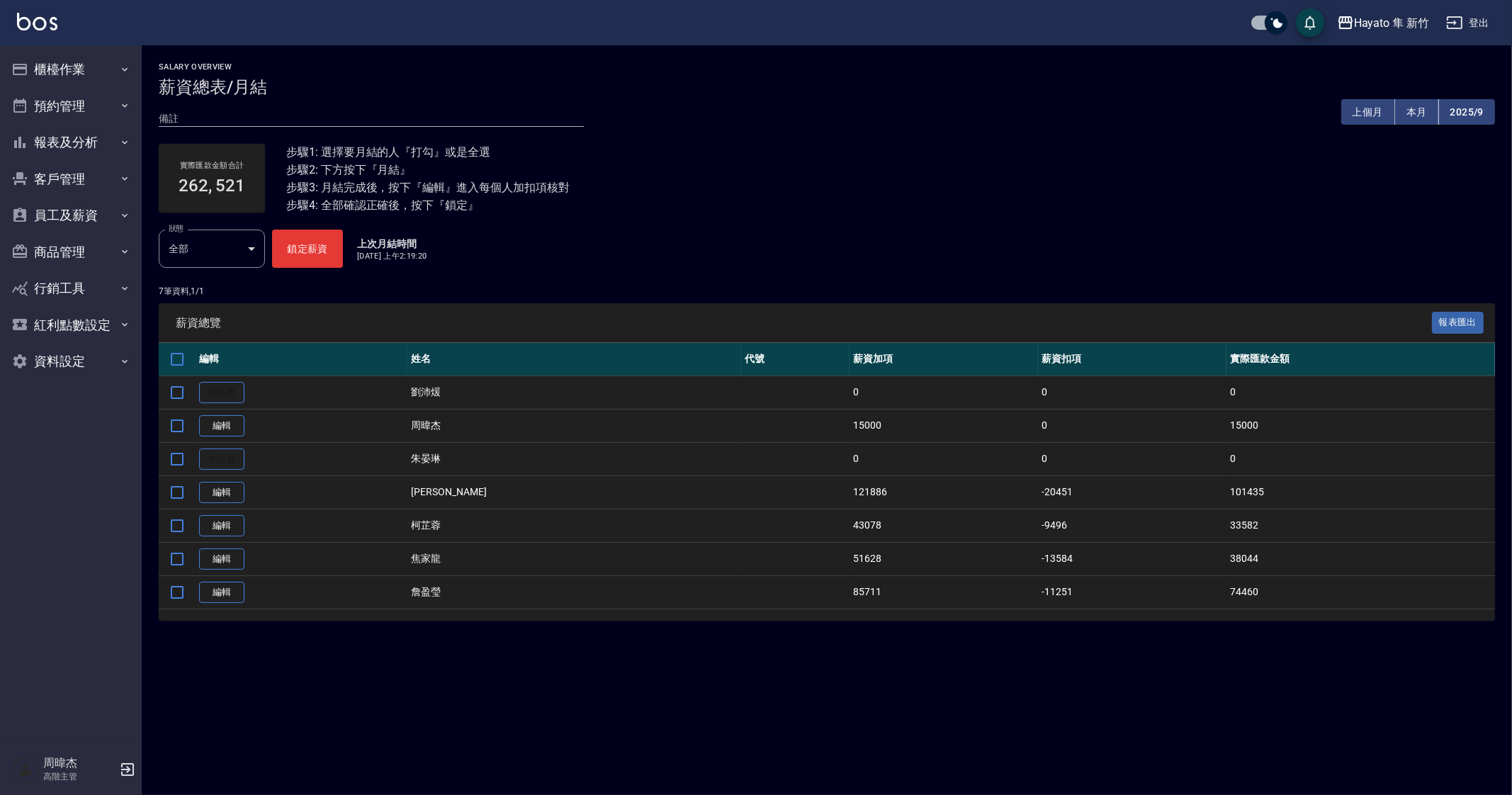
click at [631, 747] on div "Salary Overview 薪資總表/月結 備註 x 上個月 本月 2025/9 實際匯款金額合計 262, 521 步驟1: 選擇要月結的人『打勾』或是…" at bounding box center [756, 397] width 1512 height 795
click at [217, 561] on link "編輯" at bounding box center [221, 559] width 45 height 22
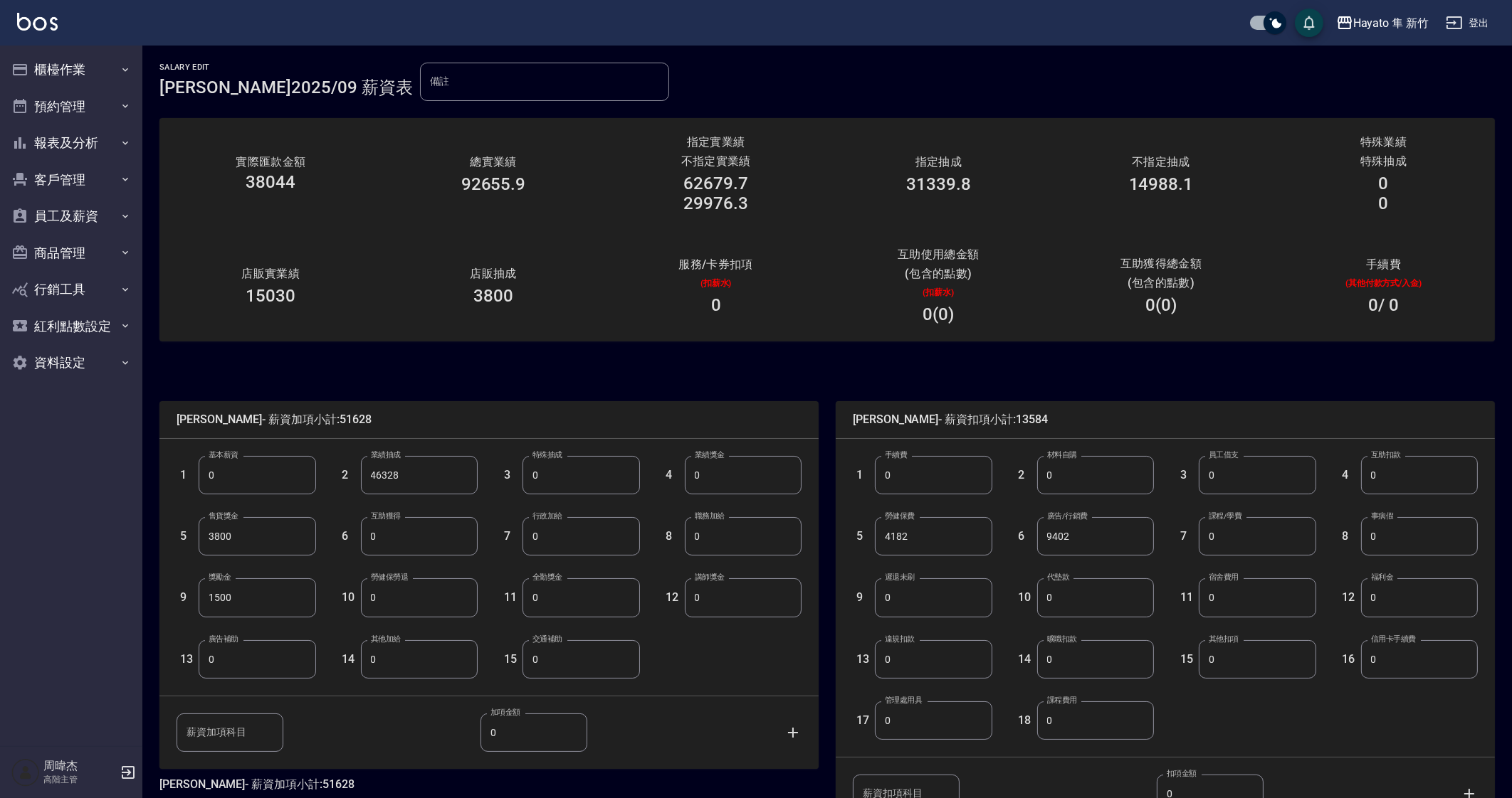
click at [211, 651] on input "0" at bounding box center [257, 659] width 117 height 38
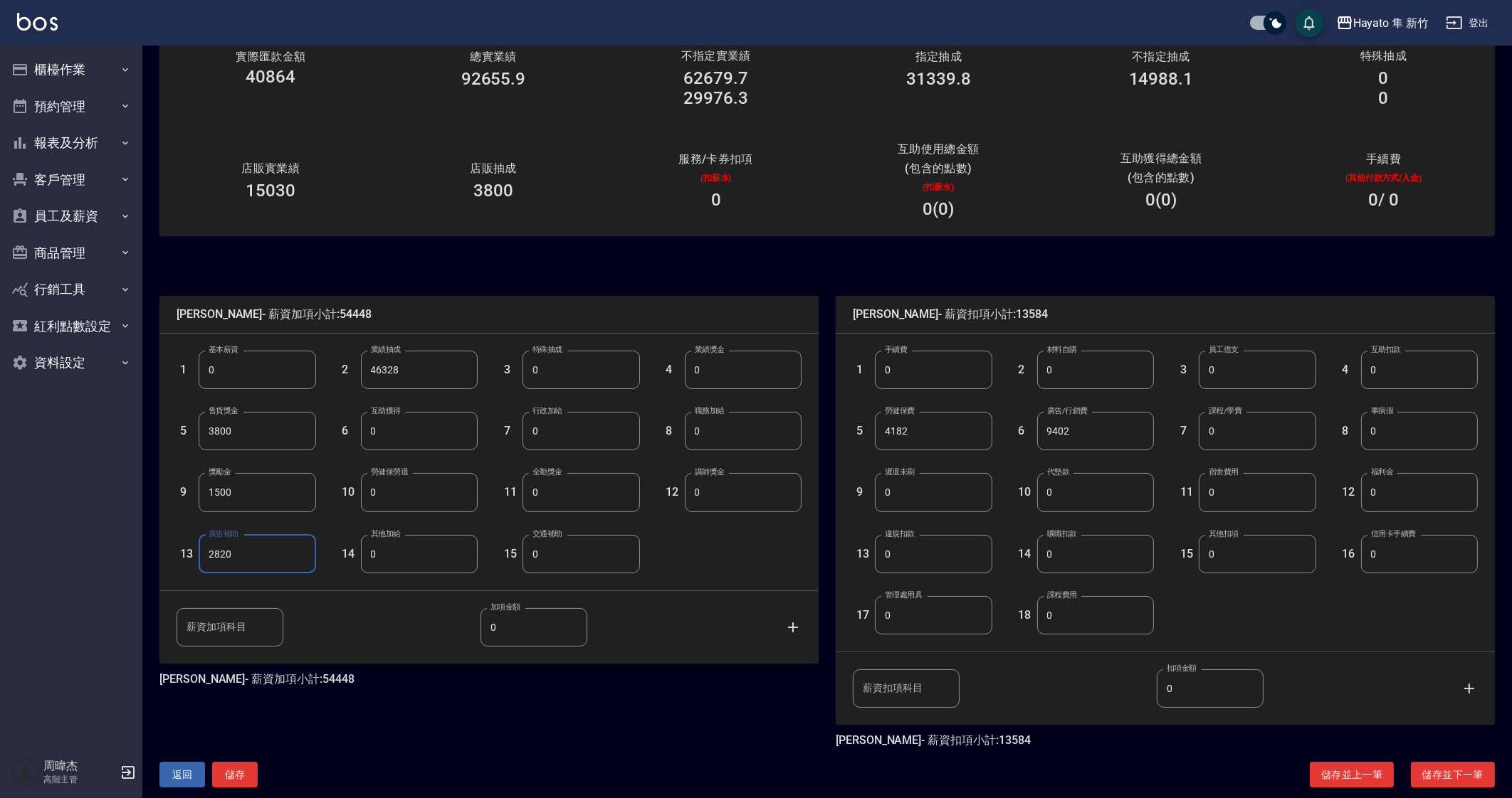
scroll to position [125, 0]
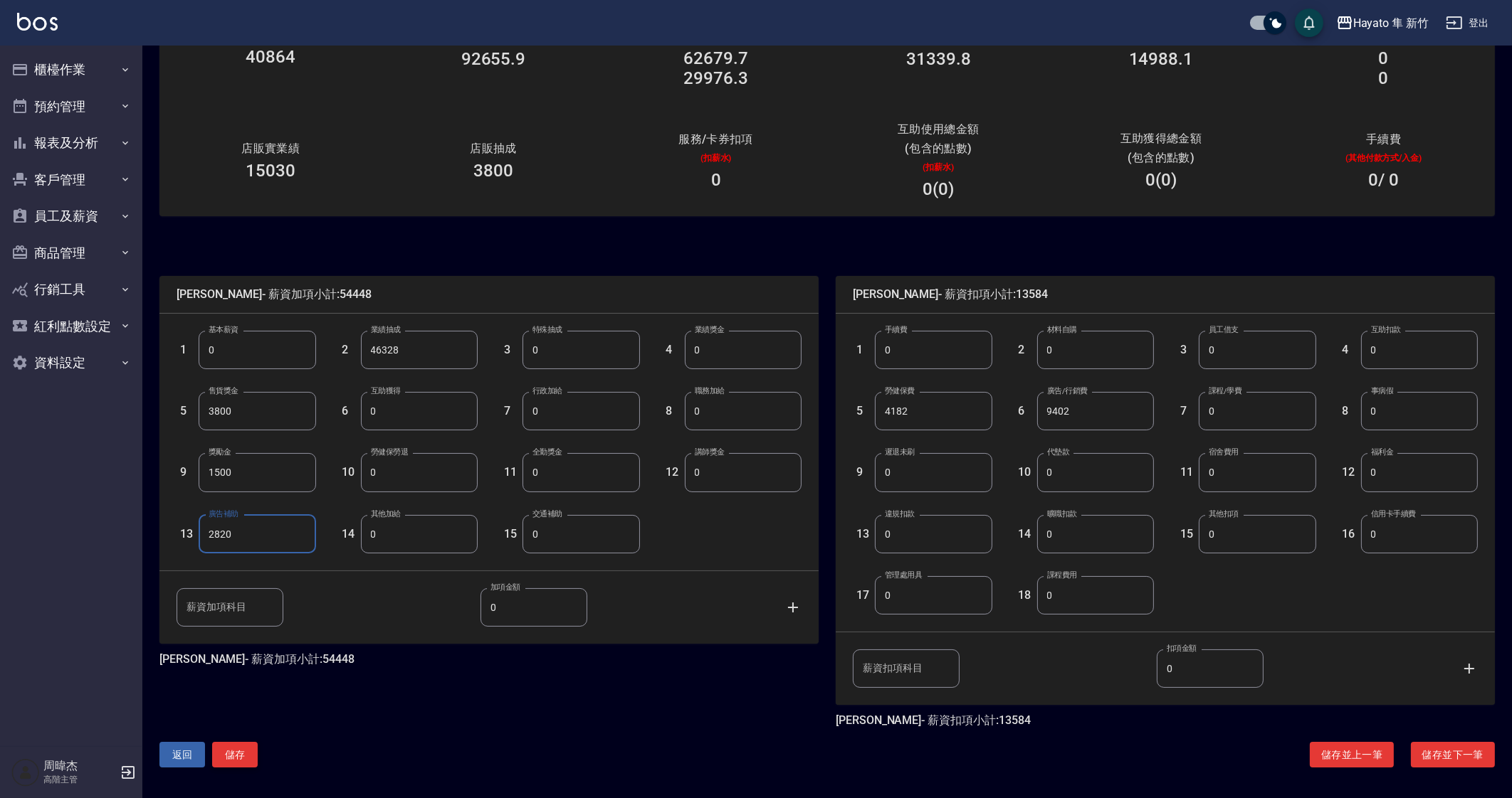
type input "2820"
click at [246, 755] on button "儲存" at bounding box center [234, 755] width 45 height 26
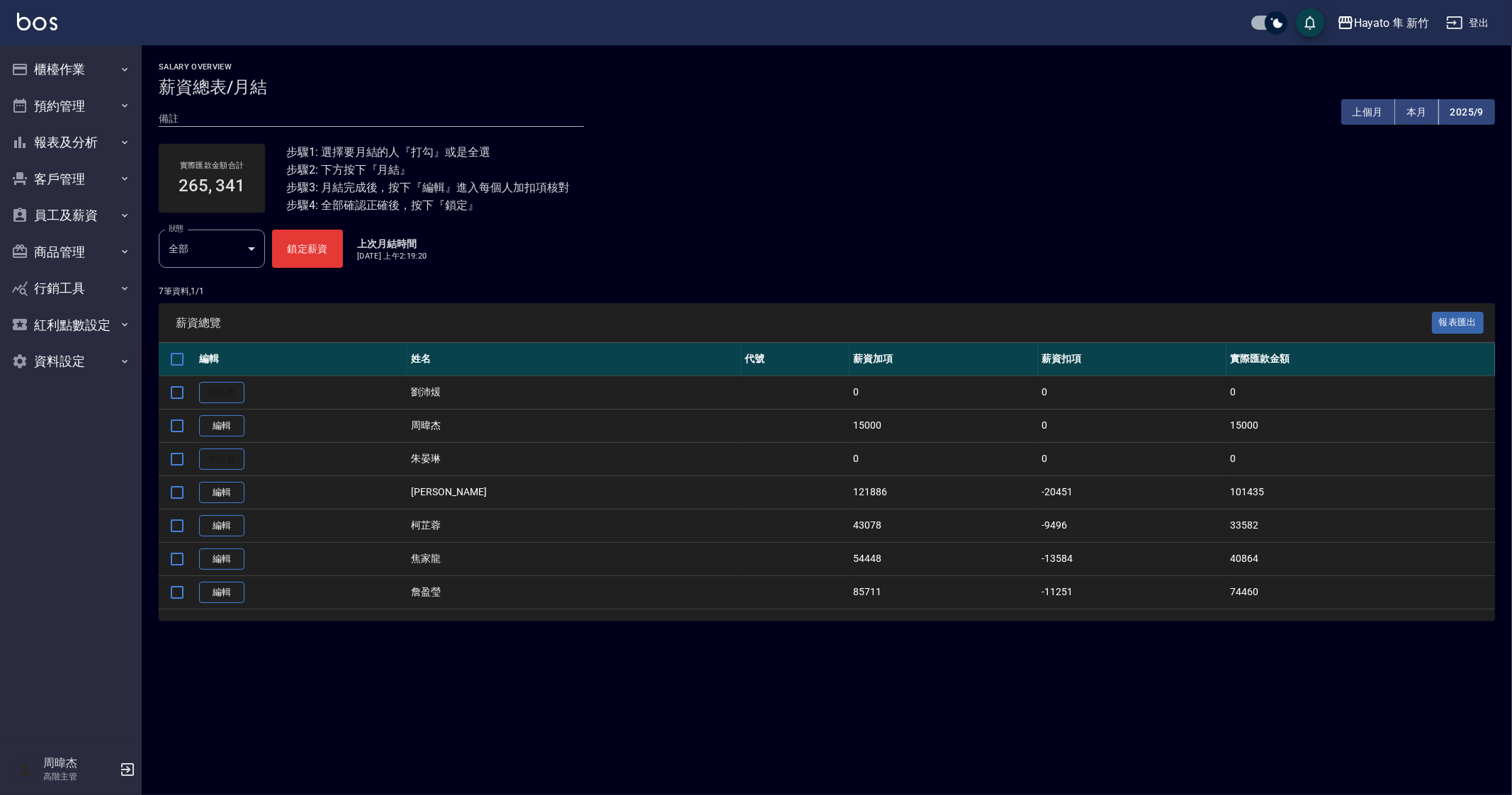
click at [562, 625] on div "Salary Overview 薪資總表/月結 備註 x 上個月 本月 2025/9 實際匯款金額合計 265, 341 步驟1: 選擇要月結的人『打勾』或是…" at bounding box center [827, 349] width 1370 height 610
click at [218, 593] on link "編輯" at bounding box center [221, 593] width 45 height 22
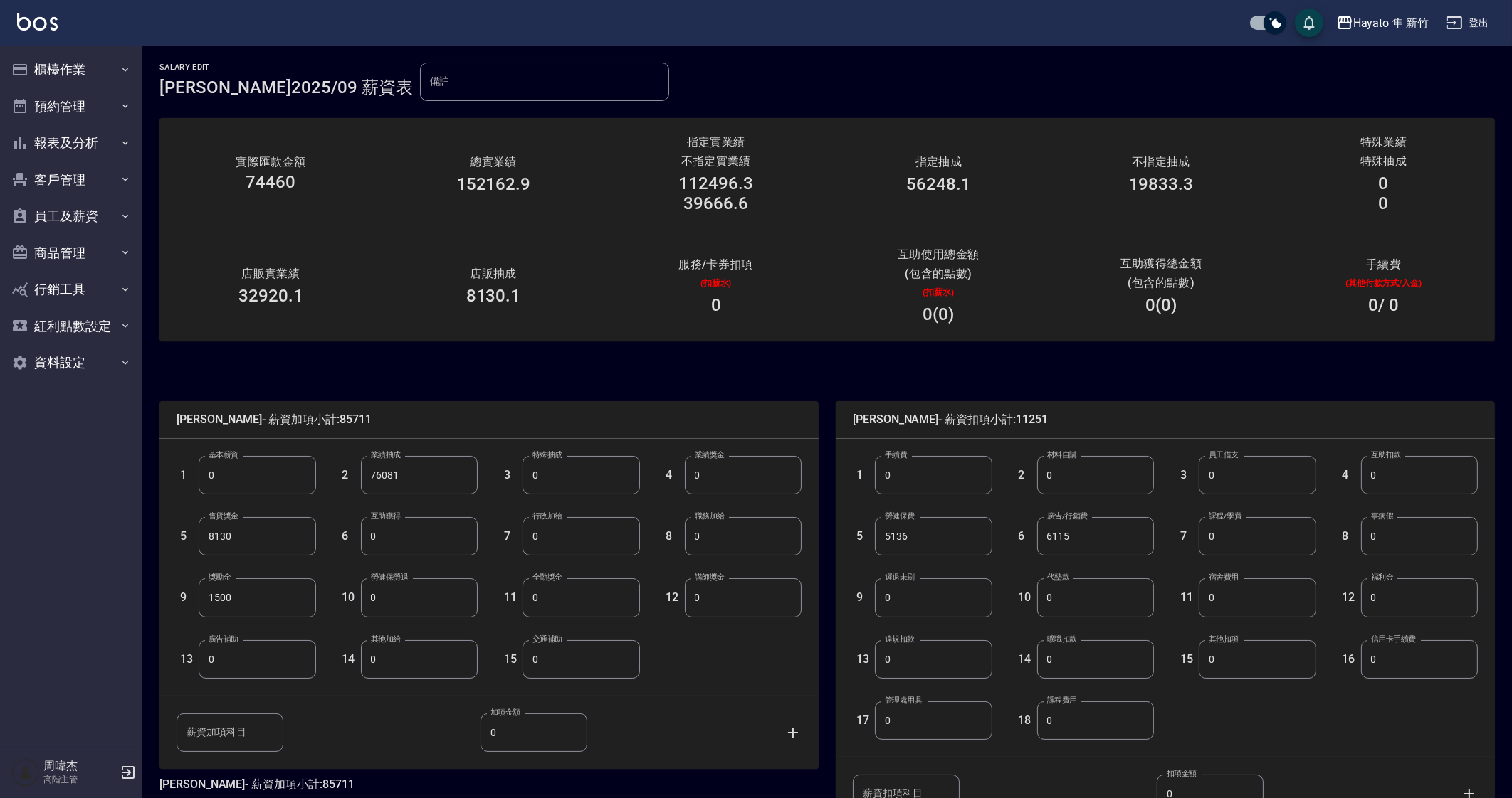
click at [245, 669] on input "0" at bounding box center [257, 659] width 117 height 38
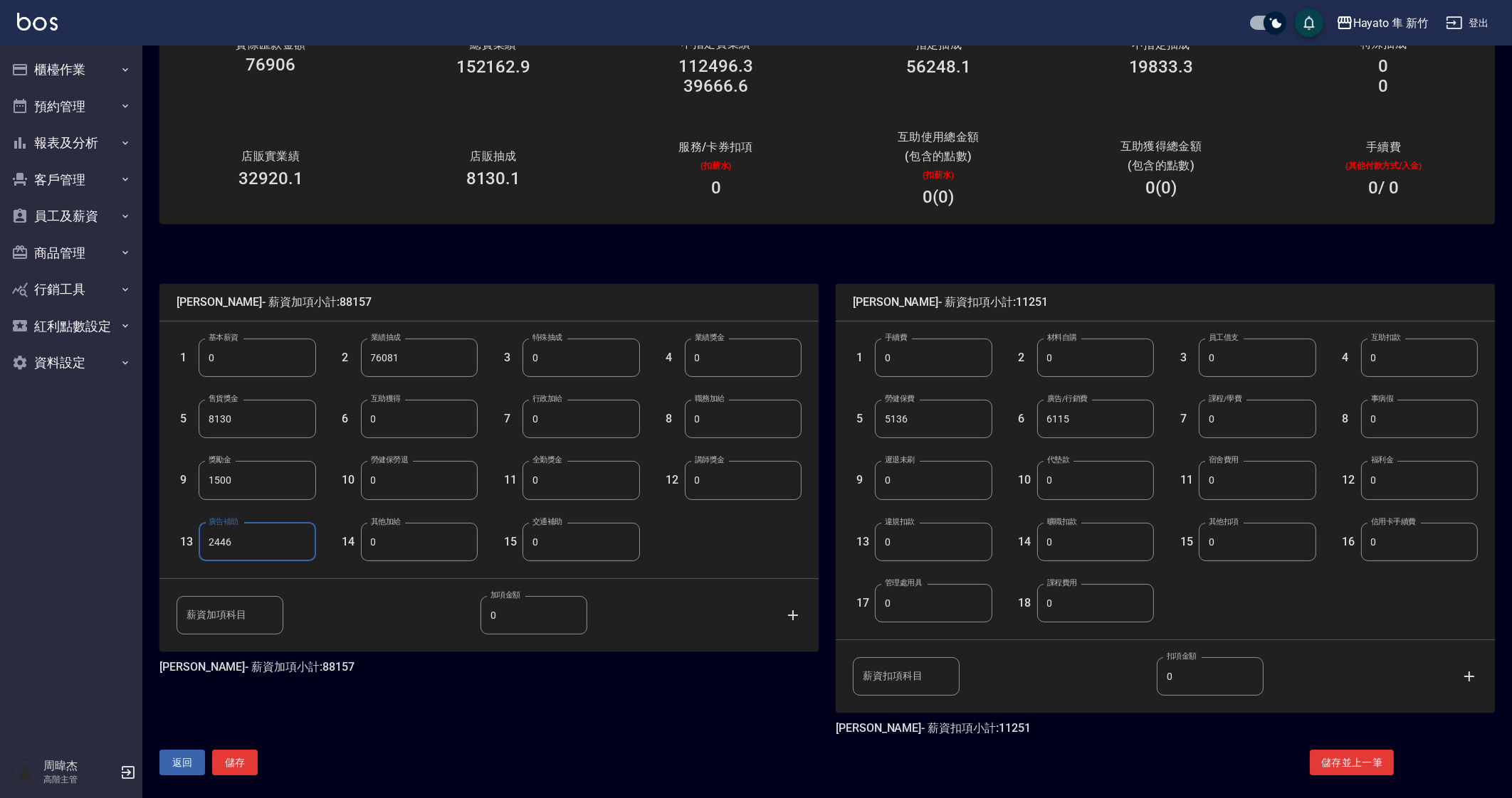
scroll to position [125, 0]
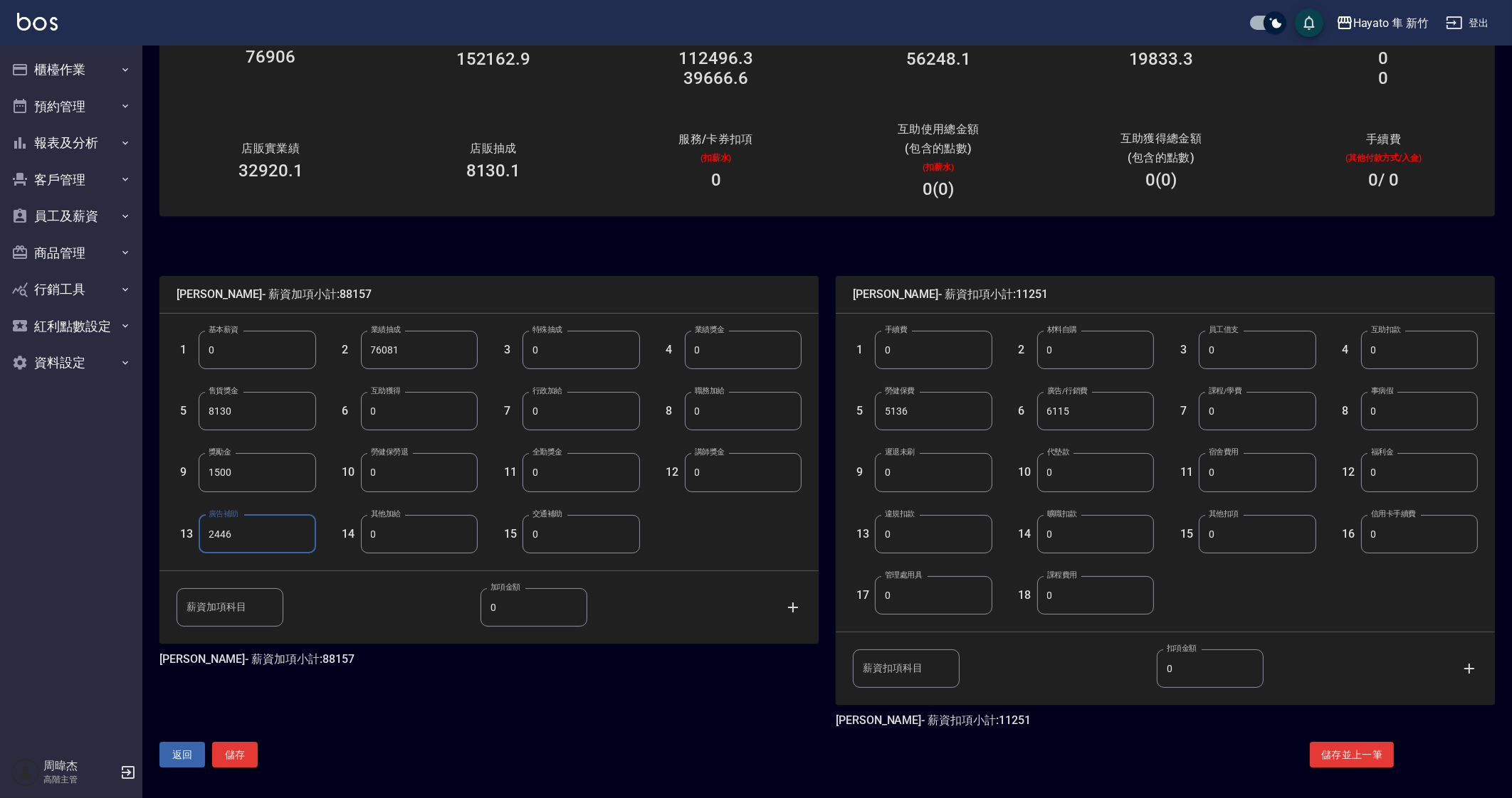
type input "2446"
click at [240, 760] on button "儲存" at bounding box center [234, 755] width 45 height 26
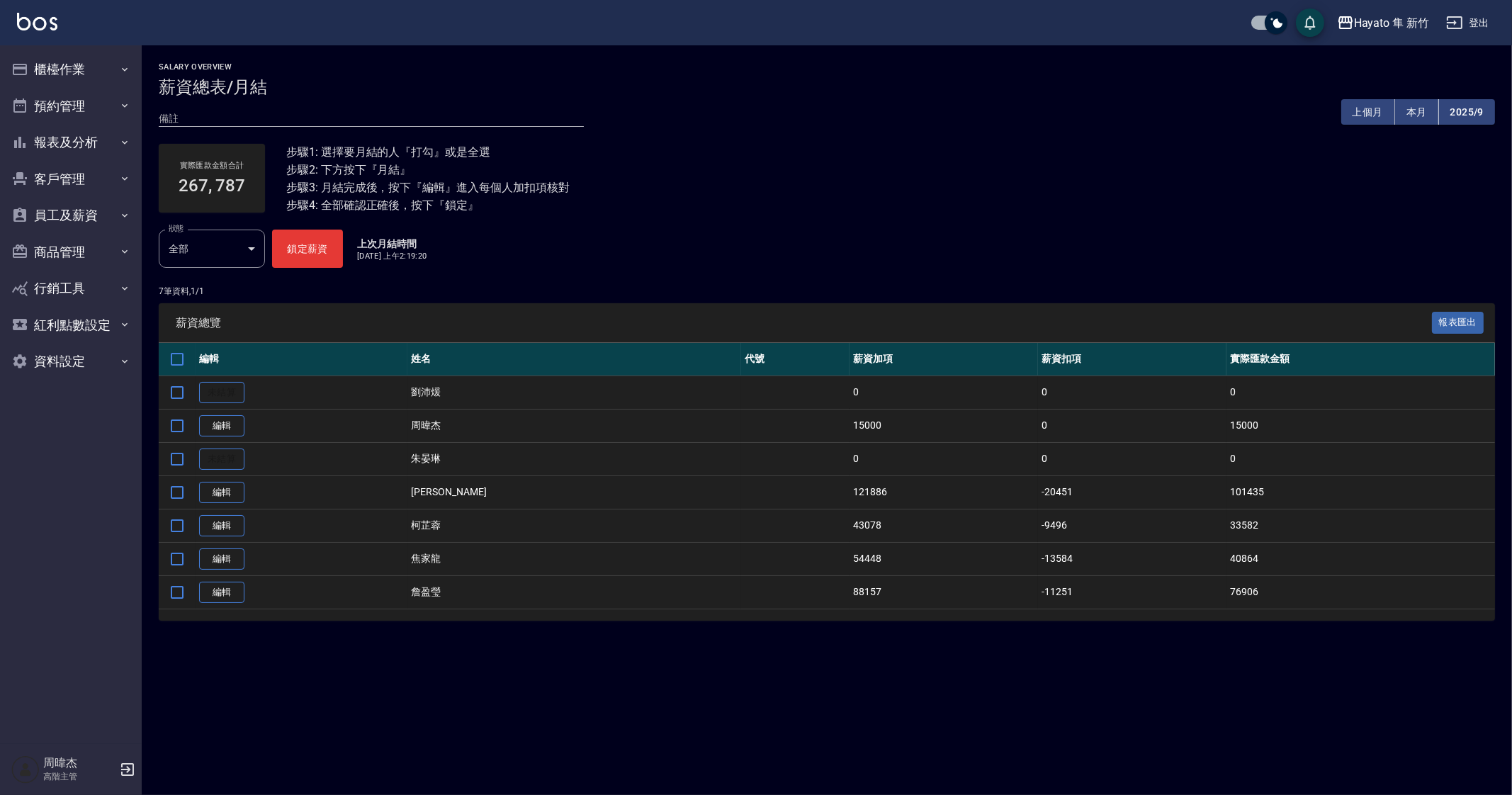
drag, startPoint x: 445, startPoint y: 689, endPoint x: 509, endPoint y: 675, distance: 65.5
click at [445, 689] on div "Salary Overview 薪資總表/月結 備註 x 上個月 本月 2025/9 實際匯款金額合計 267, 787 步驟1: 選擇要月結的人『打勾』或是…" at bounding box center [756, 397] width 1512 height 795
click at [691, 697] on div "Salary Overview 薪資總表/月結 備註 x 上個月 本月 2025/9 實際匯款金額合計 267, 787 步驟1: 選擇要月結的人『打勾』或是…" at bounding box center [756, 397] width 1512 height 795
drag, startPoint x: 829, startPoint y: 228, endPoint x: 847, endPoint y: 251, distance: 29.2
click at [846, 249] on div "Salary Overview 薪資總表/月結 備註 x 上個月 本月 2025/9 實際匯款金額合計 267, 787 步驟1: 選擇要月結的人『打勾』或是…" at bounding box center [827, 341] width 1370 height 559
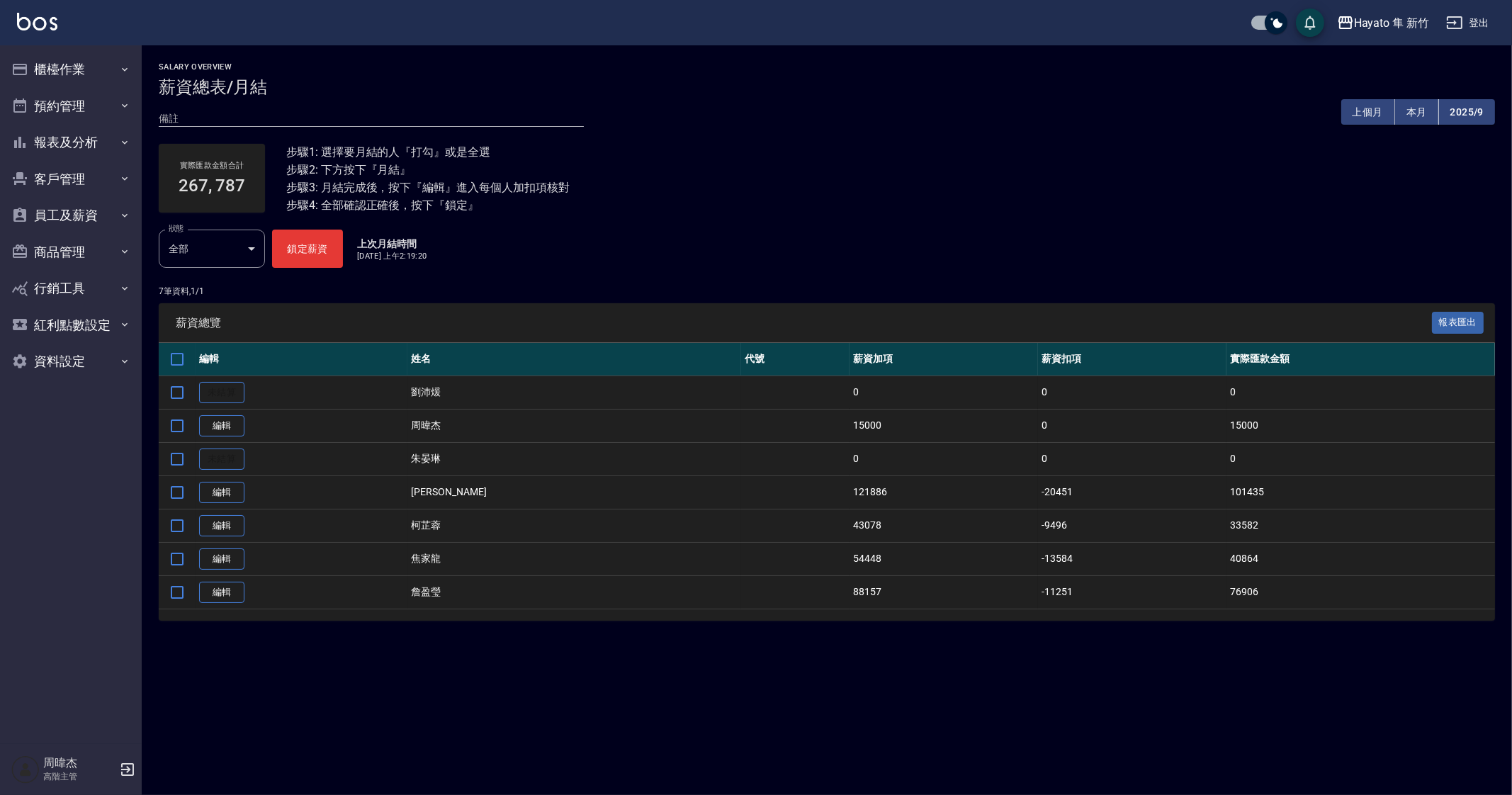
click at [985, 706] on div "Salary Overview 薪資總表/月結 備註 x 上個月 本月 2025/9 實際匯款金額合計 267, 787 步驟1: 選擇要月結的人『打勾』或是…" at bounding box center [756, 397] width 1512 height 795
